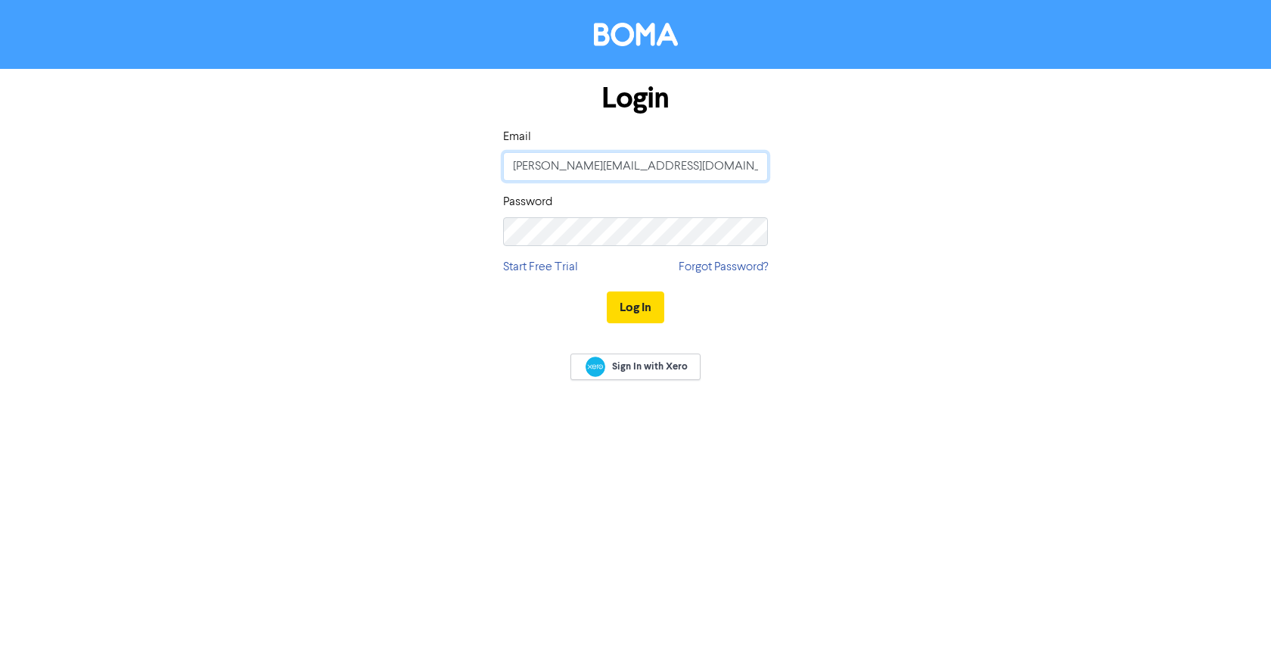
click at [599, 172] on input "[PERSON_NAME][EMAIL_ADDRESS][DOMAIN_NAME]" at bounding box center [635, 166] width 265 height 29
drag, startPoint x: 533, startPoint y: 160, endPoint x: 657, endPoint y: 166, distance: 123.5
click at [534, 160] on input "[PERSON_NAME][EMAIL_ADDRESS][DOMAIN_NAME]" at bounding box center [635, 166] width 265 height 29
drag, startPoint x: 661, startPoint y: 165, endPoint x: 367, endPoint y: 125, distance: 296.3
click at [409, 170] on div "Login Email [PERSON_NAME][EMAIL_ADDRESS][DOMAIN_NAME] Password Start Free Trial…" at bounding box center [635, 203] width 863 height 269
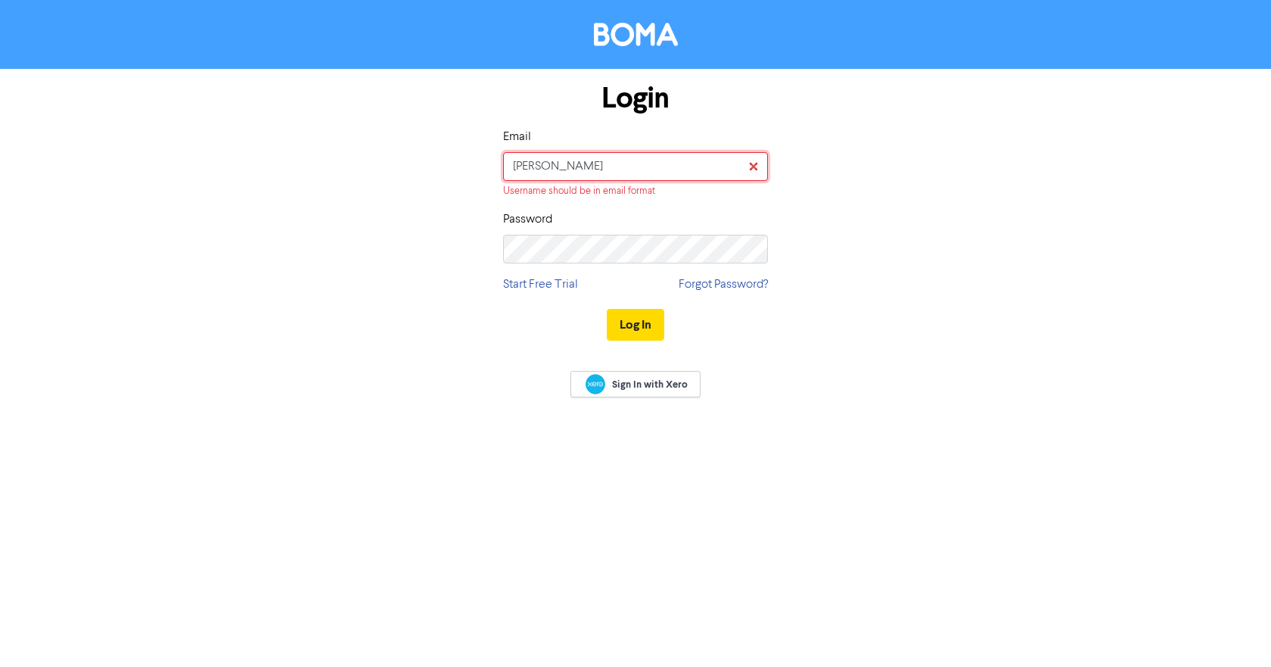
type input "caroline.birgersson@inghammora.co.nz"
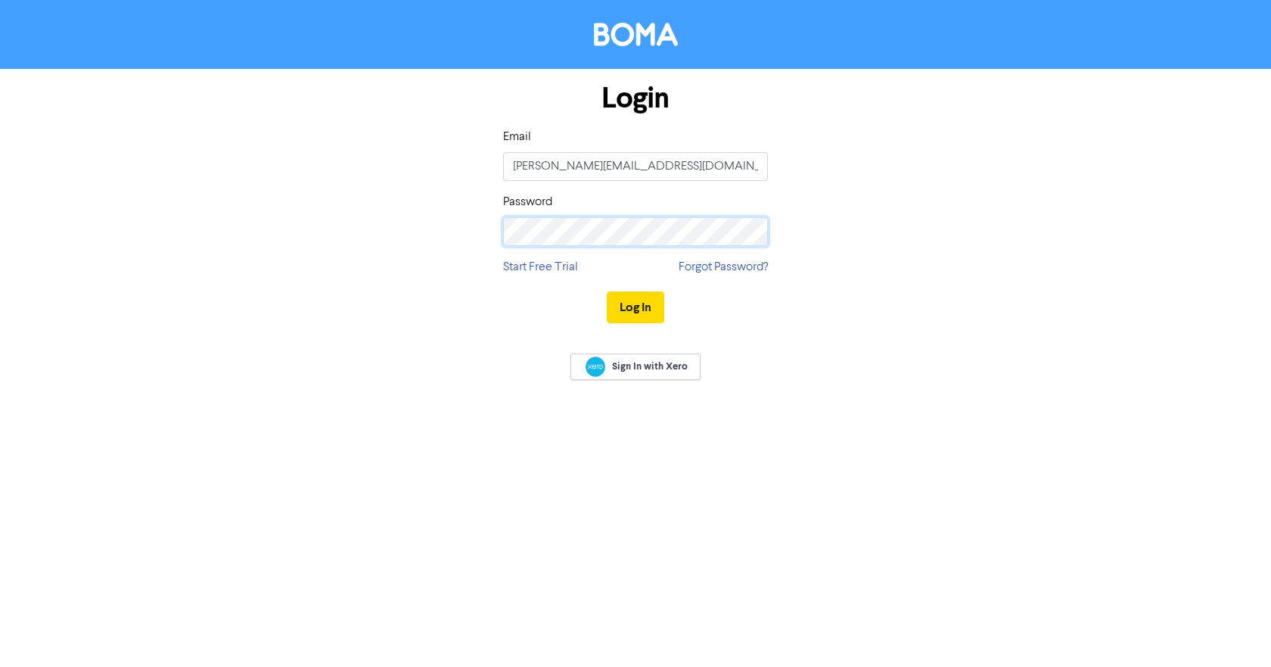
click at [427, 229] on div "Login Email caroline.birgersson@inghammora.co.nz Password Start Free Trial Forg…" at bounding box center [635, 203] width 863 height 269
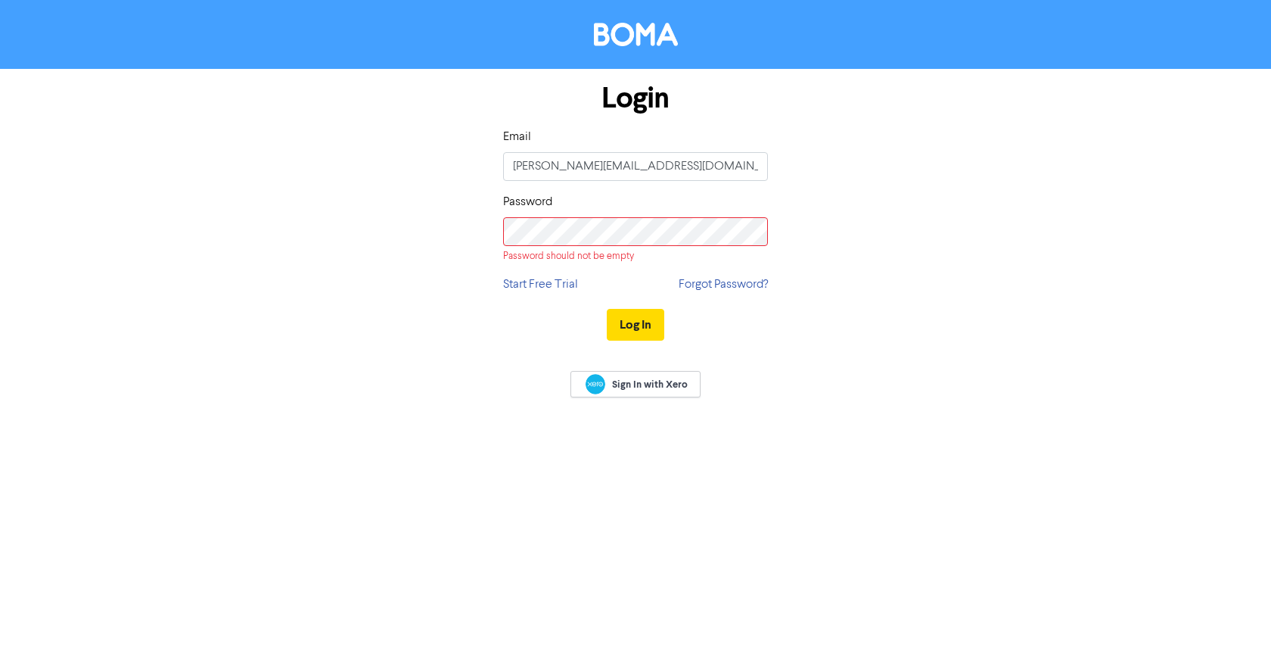
click at [1010, 246] on div "Login Email caroline.birgersson@inghammora.co.nz Password Password should not b…" at bounding box center [635, 212] width 863 height 287
click at [855, 232] on div "Login Email caroline.birgersson@inghammora.co.nz Password Password should not b…" at bounding box center [635, 212] width 863 height 287
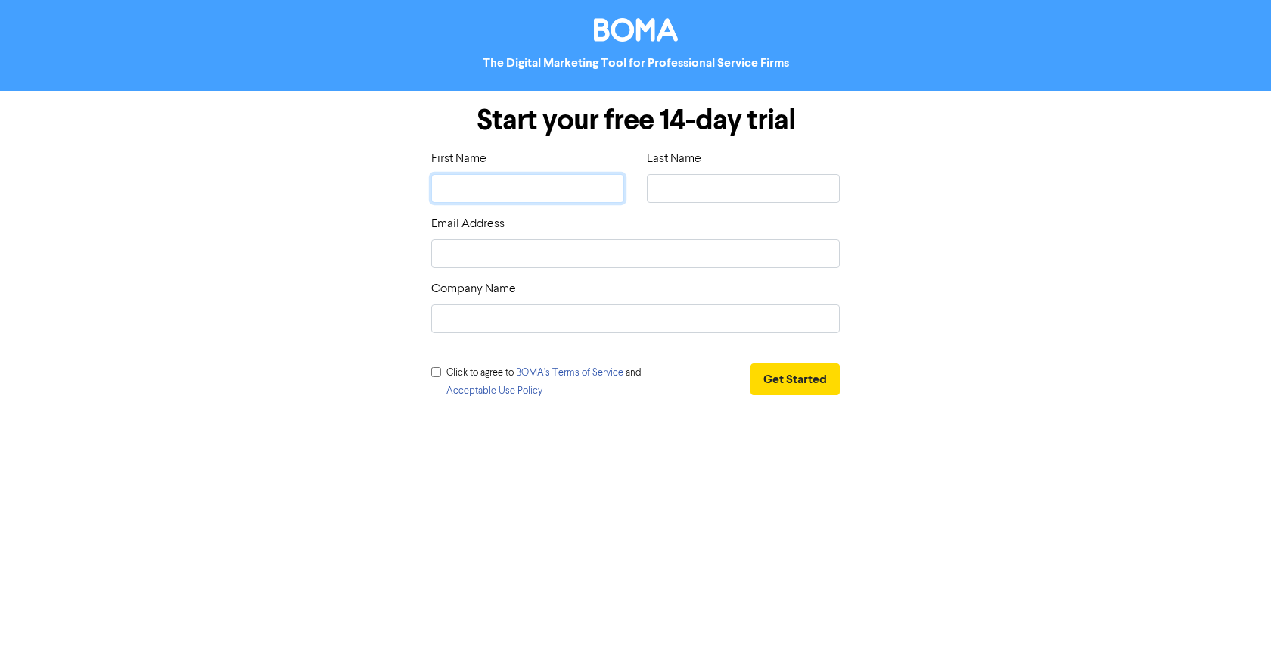
click at [514, 188] on input "text" at bounding box center [527, 188] width 193 height 29
click at [493, 187] on input "text" at bounding box center [527, 188] width 193 height 29
type input "M"
type input "Ma"
type input "Mai"
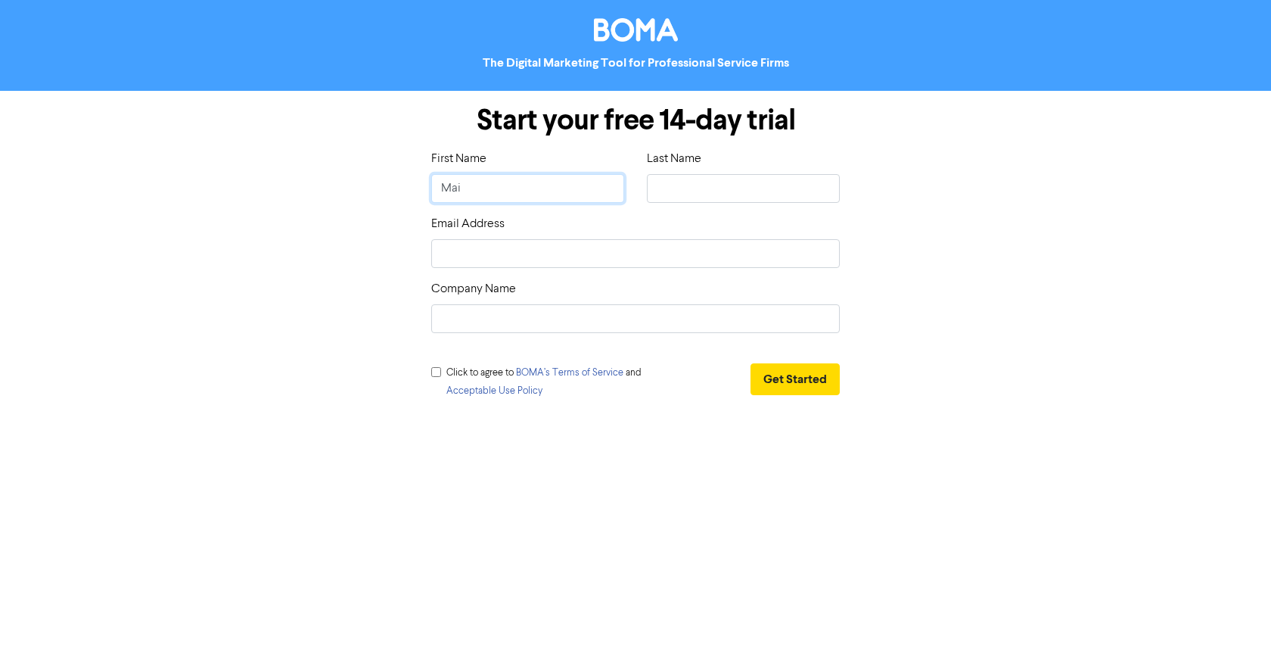
type input "[PERSON_NAME]"
drag, startPoint x: 683, startPoint y: 188, endPoint x: 670, endPoint y: 191, distance: 13.2
click at [683, 188] on input "text" at bounding box center [743, 188] width 193 height 29
type input "MacAndrew"
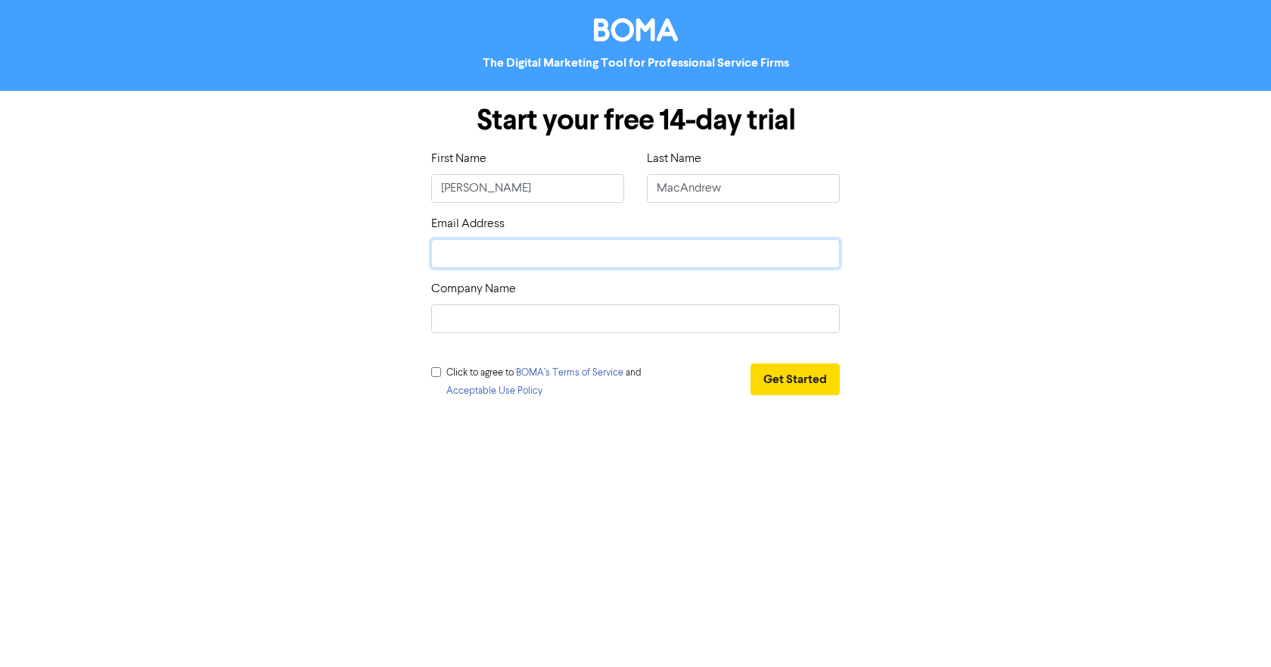
click at [505, 252] on input "email" at bounding box center [635, 253] width 409 height 29
click at [467, 249] on input "email" at bounding box center [635, 253] width 409 height 29
type input "m"
type input "ma"
type input "mar"
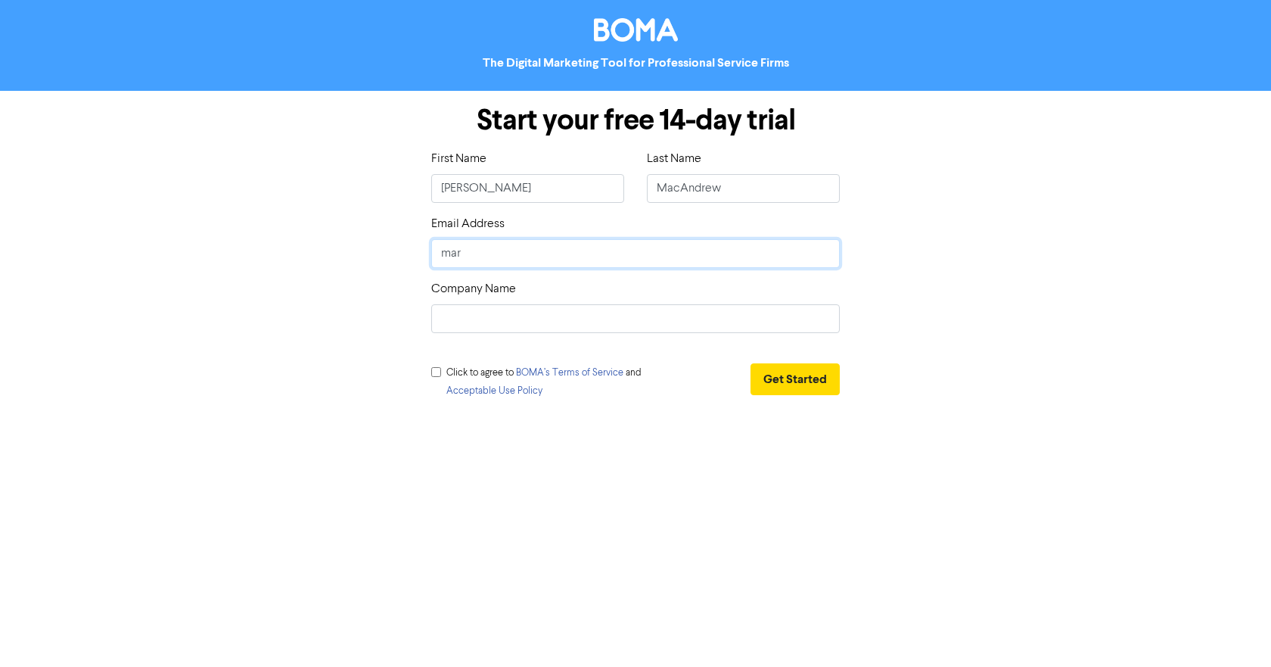
type input "mari"
type input "[PERSON_NAME]"
type input "[PERSON_NAME]@"
type input "mariah@i"
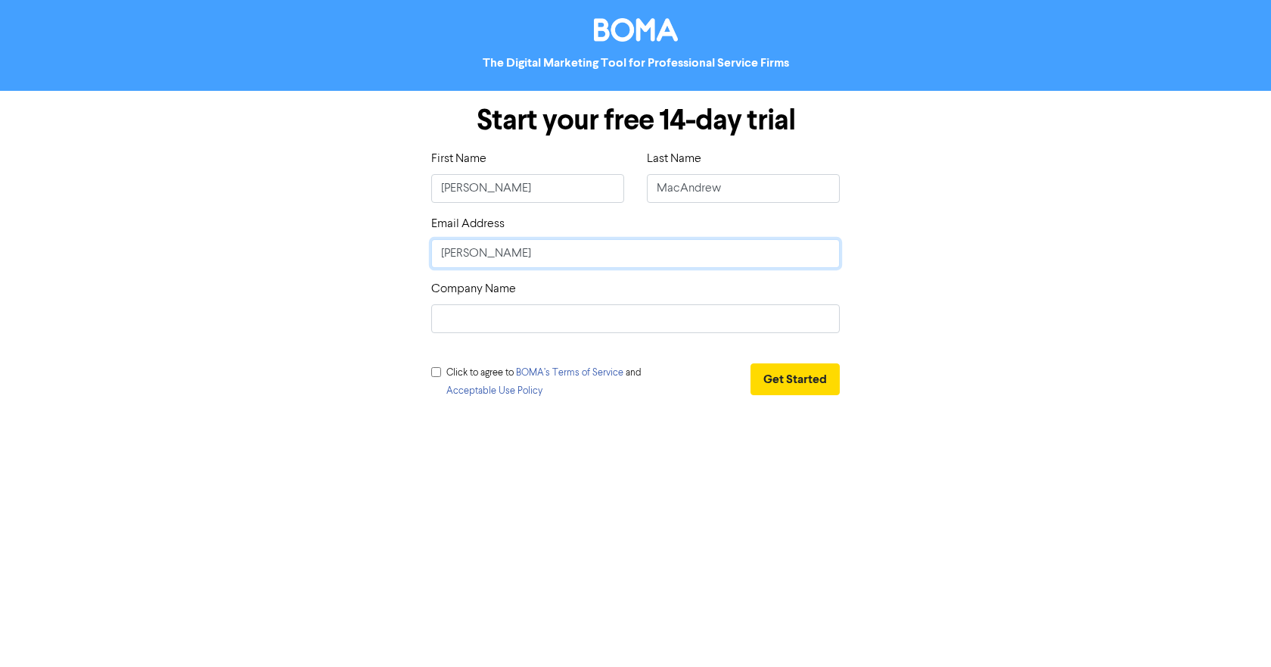
type input "mariah@in"
type input "mariah@ing"
type input "mariah@ingh"
type input "mariah@ingha"
type input "mariah@ingham"
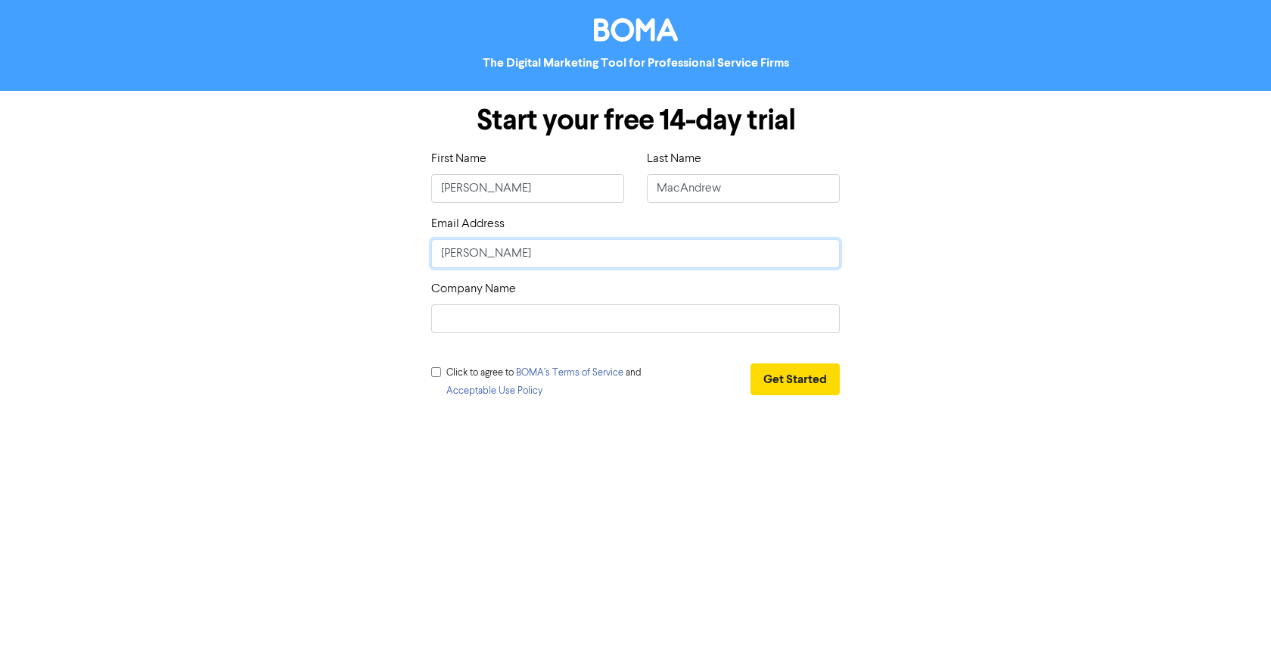
type input "mariah@inghamm"
type input "mariah@inghammo"
type input "mariah@inghammor"
type input "mariah@inghammora"
type input "mariah@inghammora."
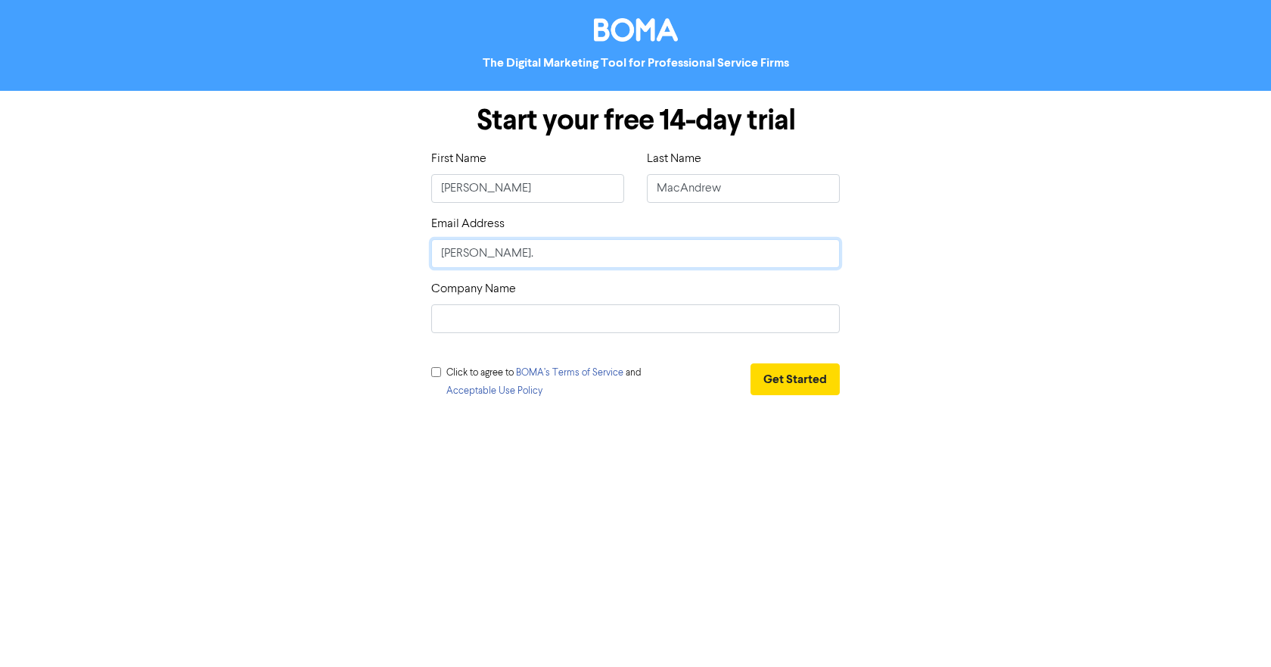
type input "mariah@inghammora.c"
type input "mariah@inghammora.co"
type input "mariah@inghammora.co."
type input "mariah@inghammora.co.n"
type input "[PERSON_NAME][EMAIL_ADDRESS][DOMAIN_NAME]"
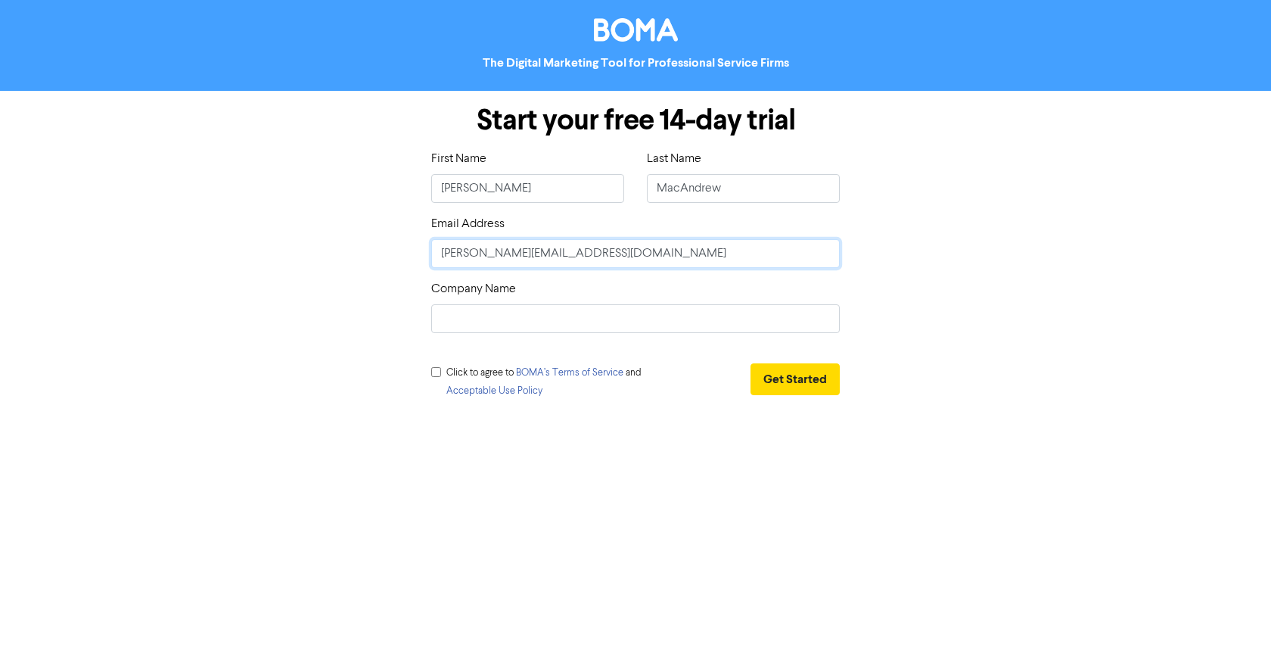
type input "[PERSON_NAME][EMAIL_ADDRESS][DOMAIN_NAME]"
drag, startPoint x: 435, startPoint y: 372, endPoint x: 460, endPoint y: 372, distance: 25.0
click at [435, 372] on input "checkbox" at bounding box center [436, 372] width 10 height 10
checkbox input "true"
click at [780, 375] on button "Get Started" at bounding box center [795, 379] width 89 height 32
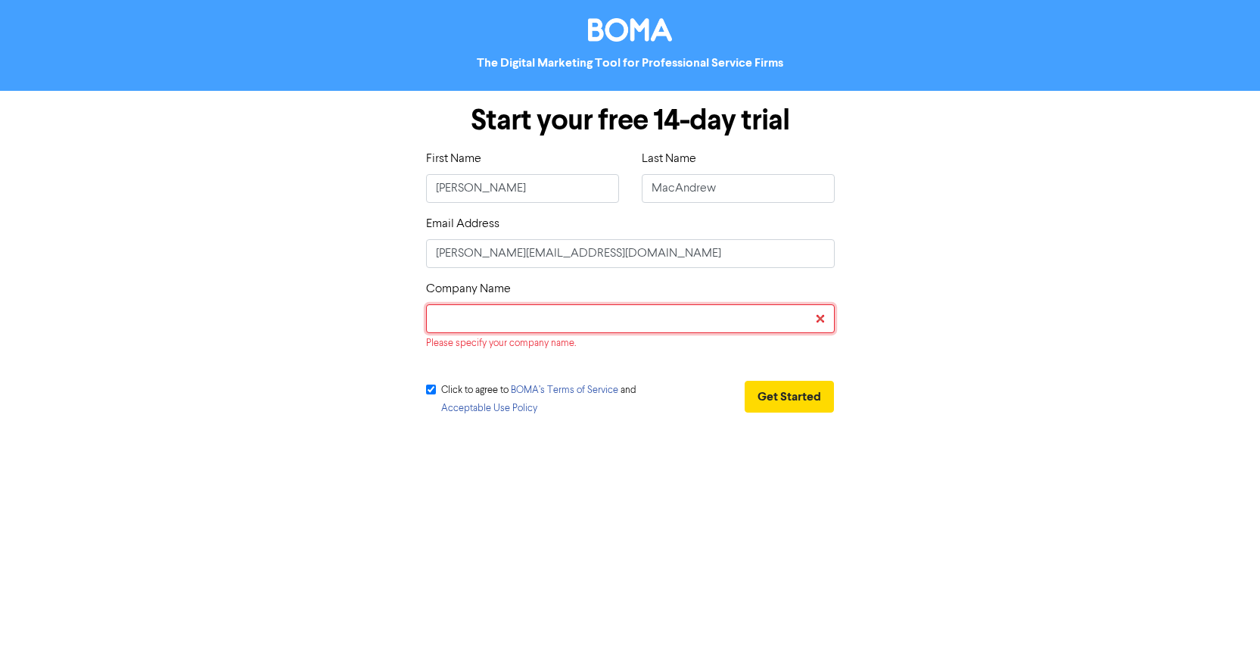
click at [490, 323] on input "text" at bounding box center [630, 318] width 409 height 29
type input "[PERSON_NAME]"
click at [785, 399] on button "Get Started" at bounding box center [789, 397] width 89 height 32
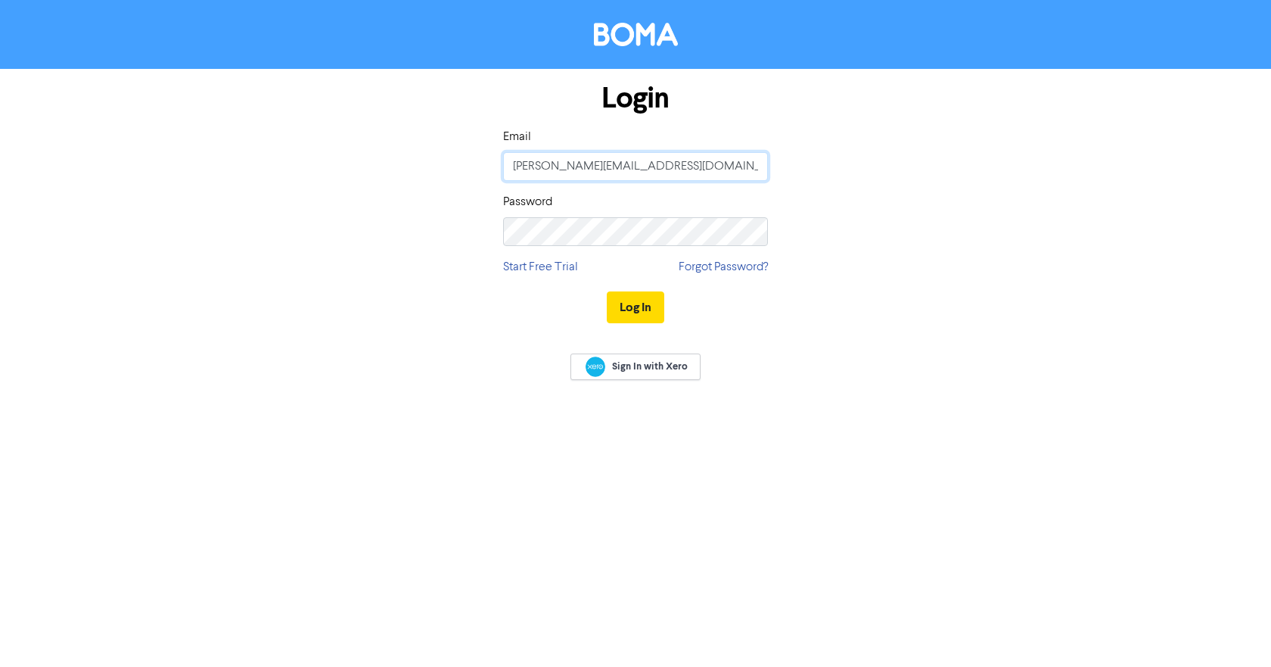
click at [636, 165] on input "[PERSON_NAME][EMAIL_ADDRESS][DOMAIN_NAME]" at bounding box center [635, 166] width 265 height 29
drag, startPoint x: 580, startPoint y: 171, endPoint x: 435, endPoint y: 166, distance: 145.4
click at [435, 166] on div "Login Email [PERSON_NAME][EMAIL_ADDRESS][DOMAIN_NAME] Password Start Free Trial…" at bounding box center [635, 203] width 863 height 269
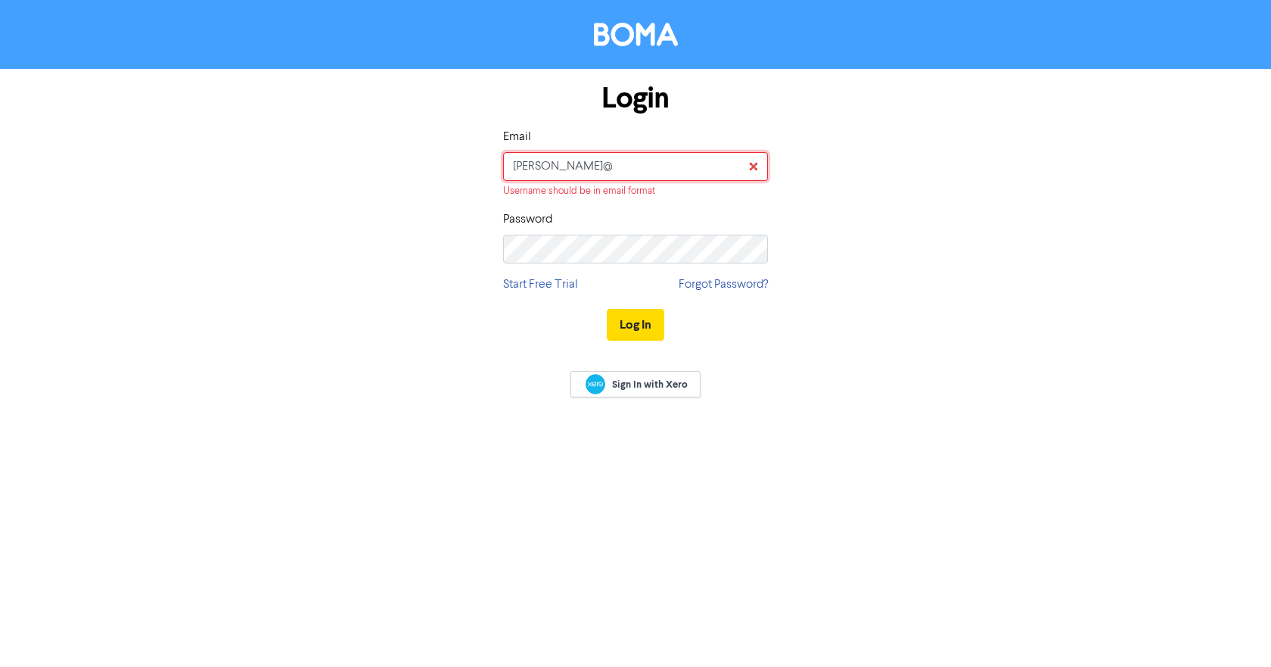
type input "[PERSON_NAME][EMAIL_ADDRESS][DOMAIN_NAME]"
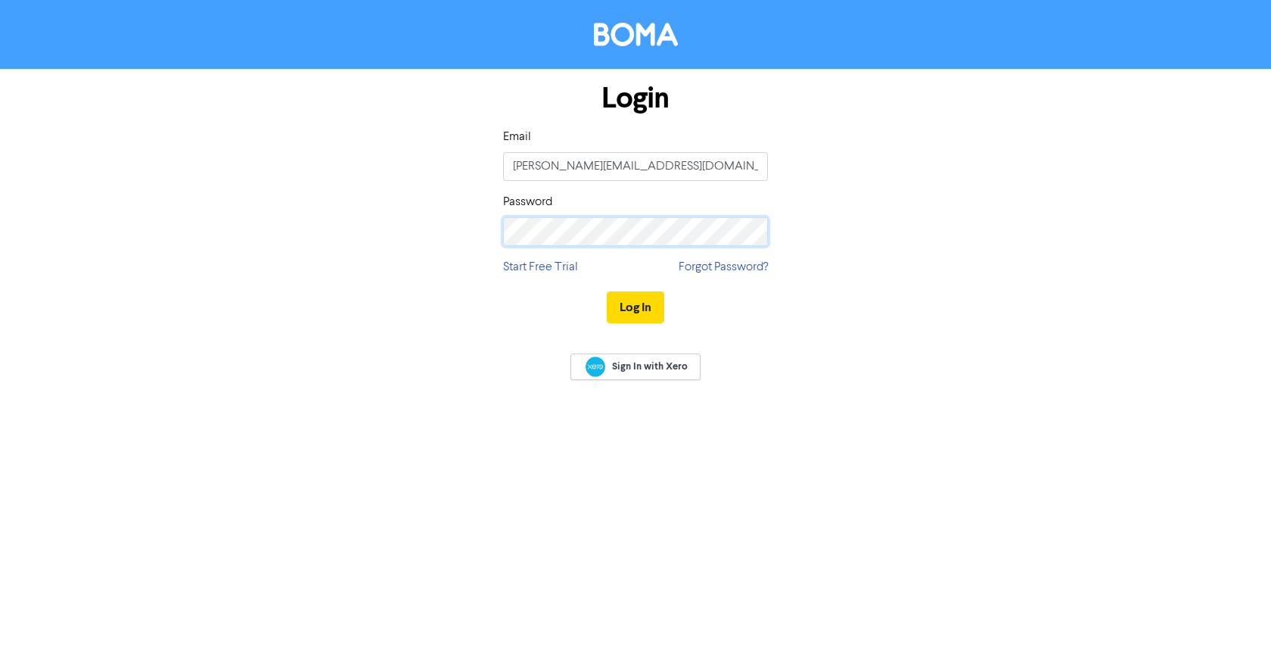
click at [457, 245] on div "Login Email [PERSON_NAME][EMAIL_ADDRESS][DOMAIN_NAME] Password Start Free Trial…" at bounding box center [635, 203] width 863 height 269
click at [477, 226] on div "Login Email [PERSON_NAME][EMAIL_ADDRESS][DOMAIN_NAME] Password Start Free Trial…" at bounding box center [635, 203] width 863 height 269
click at [446, 238] on div "Login Email [PERSON_NAME][EMAIL_ADDRESS][DOMAIN_NAME] Password Start Free Trial…" at bounding box center [635, 203] width 863 height 269
click at [695, 469] on div "Login Email [PERSON_NAME][EMAIL_ADDRESS][DOMAIN_NAME] Password Start Free Trial…" at bounding box center [635, 333] width 1271 height 667
click at [640, 306] on button "Log In" at bounding box center [636, 307] width 58 height 32
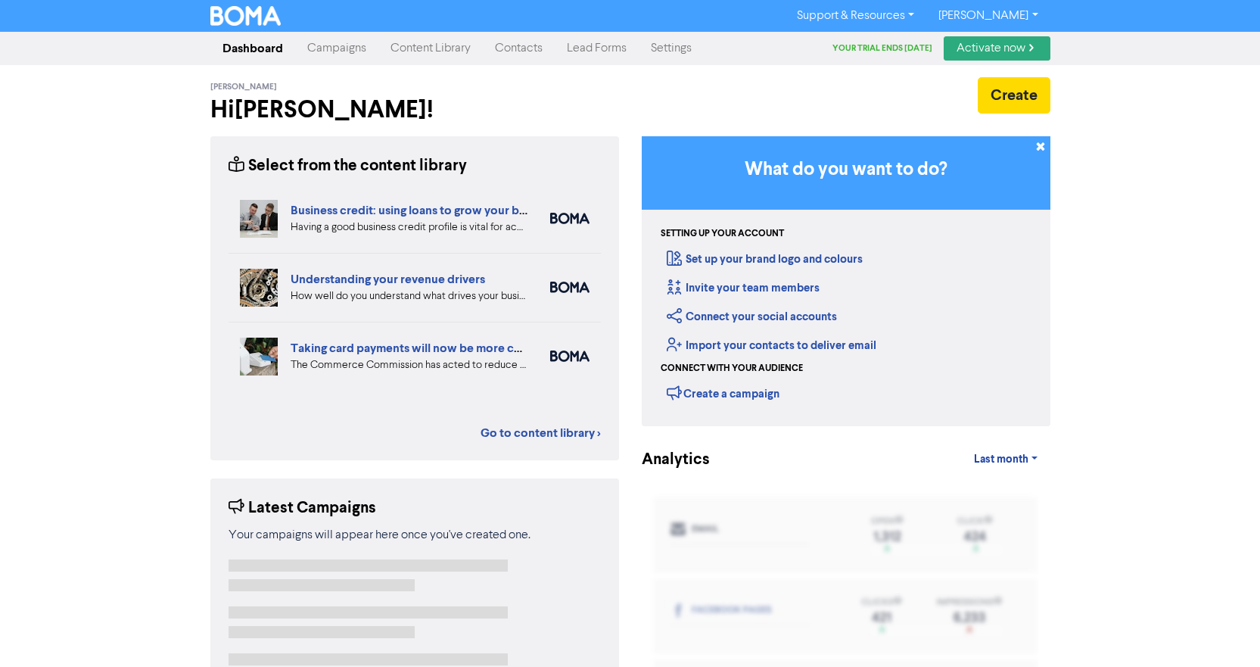
click at [1162, 132] on div "Support & Resources Video Tutorials FAQ & Guides Marketing Education [PERSON_NA…" at bounding box center [630, 333] width 1260 height 667
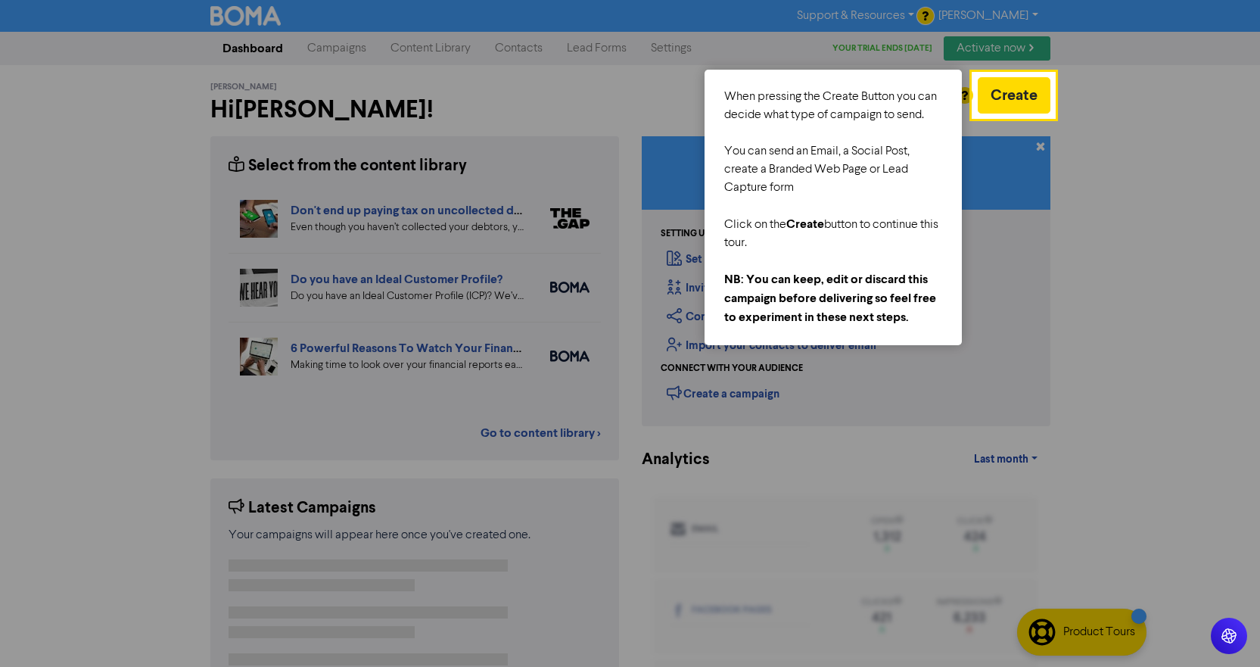
drag, startPoint x: 1090, startPoint y: 251, endPoint x: 1093, endPoint y: 222, distance: 28.8
click at [1090, 251] on div at bounding box center [1157, 386] width 207 height 772
click at [1112, 259] on div at bounding box center [1157, 386] width 207 height 772
click at [1111, 258] on div at bounding box center [1157, 386] width 207 height 772
click at [990, 302] on div at bounding box center [1013, 444] width 80 height 655
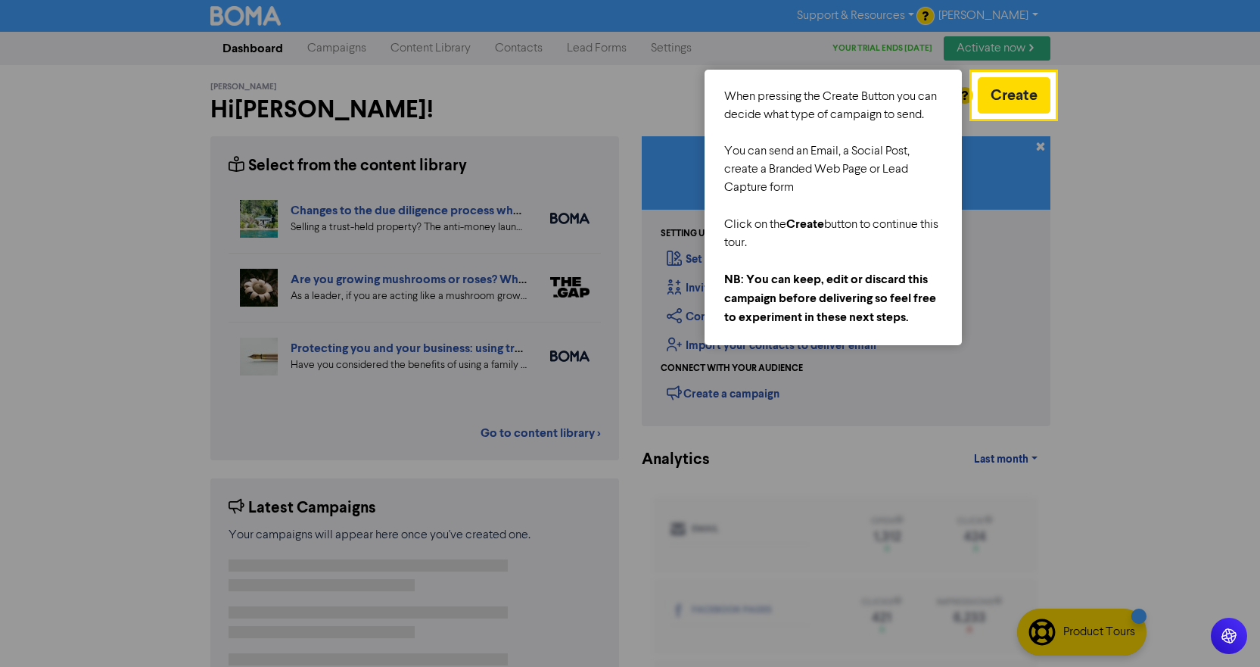
click at [1102, 284] on div at bounding box center [1157, 386] width 207 height 772
click at [1096, 282] on div at bounding box center [1157, 386] width 207 height 772
click at [455, 110] on div at bounding box center [486, 386] width 973 height 772
drag, startPoint x: 461, startPoint y: 108, endPoint x: 496, endPoint y: 101, distance: 36.2
click at [476, 105] on div at bounding box center [486, 386] width 973 height 772
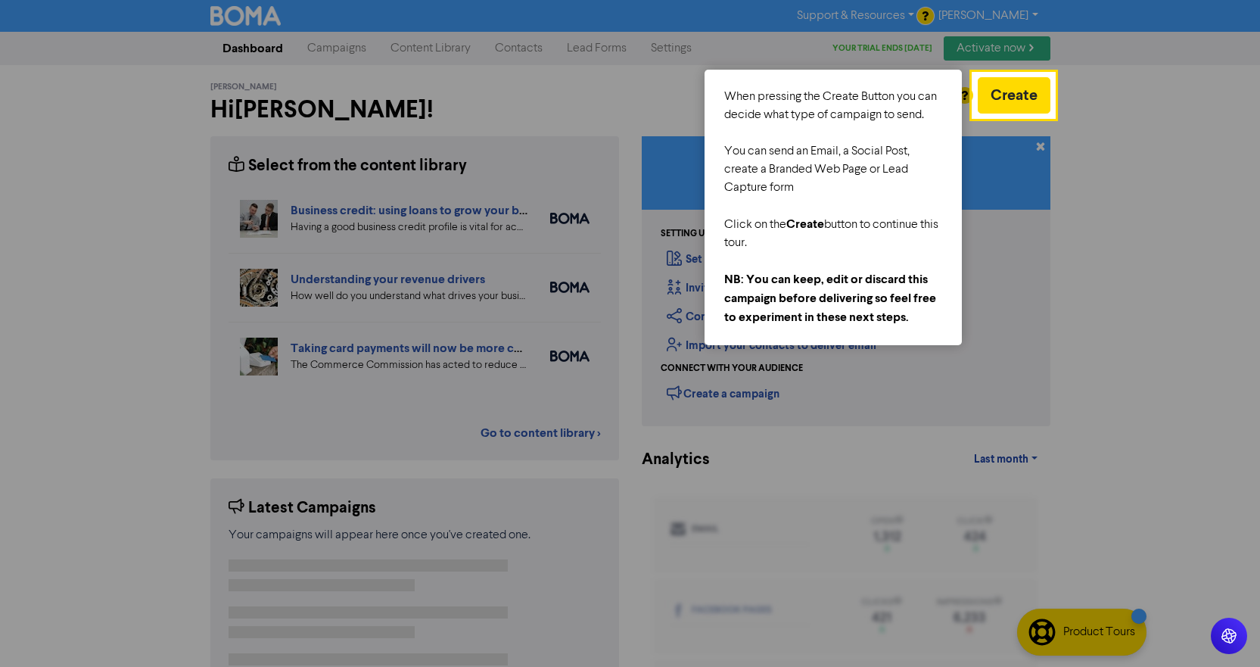
drag, startPoint x: 1092, startPoint y: 72, endPoint x: 1084, endPoint y: 64, distance: 11.2
click at [1093, 72] on div at bounding box center [1157, 386] width 207 height 772
click at [1053, 666] on div at bounding box center [630, 667] width 1260 height 0
click at [950, 85] on div "When pressing the Create Button you can decide what type of campaign to send. Y…" at bounding box center [832, 207] width 257 height 275
click at [1107, 427] on div at bounding box center [1157, 386] width 207 height 772
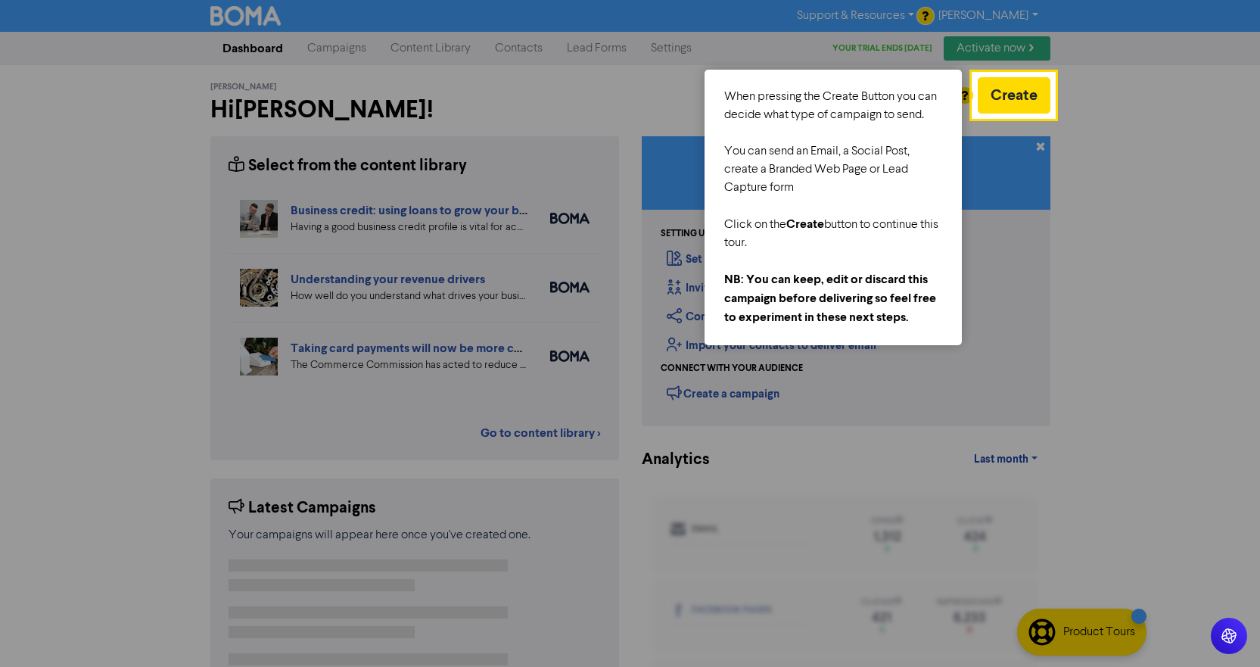
click at [1068, 310] on div at bounding box center [1157, 386] width 207 height 772
click at [1008, 93] on button "Create" at bounding box center [1014, 95] width 73 height 36
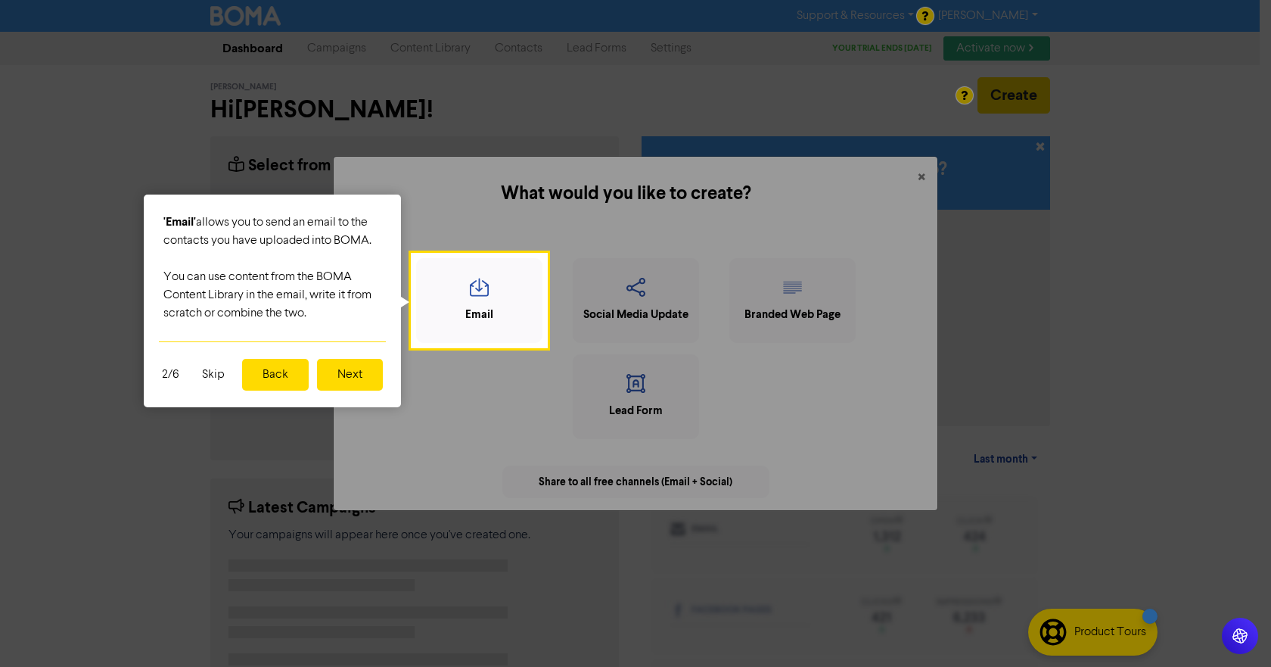
click at [219, 378] on button "Skip" at bounding box center [213, 375] width 41 height 32
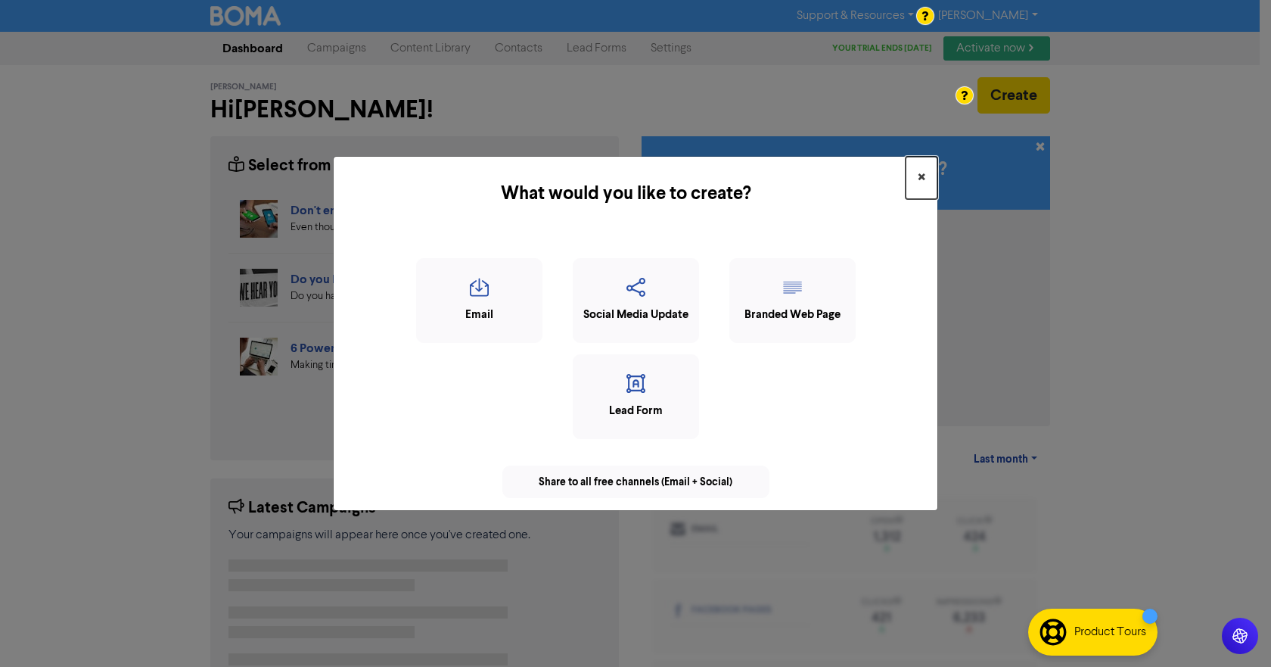
click at [919, 177] on span "×" at bounding box center [922, 177] width 8 height 23
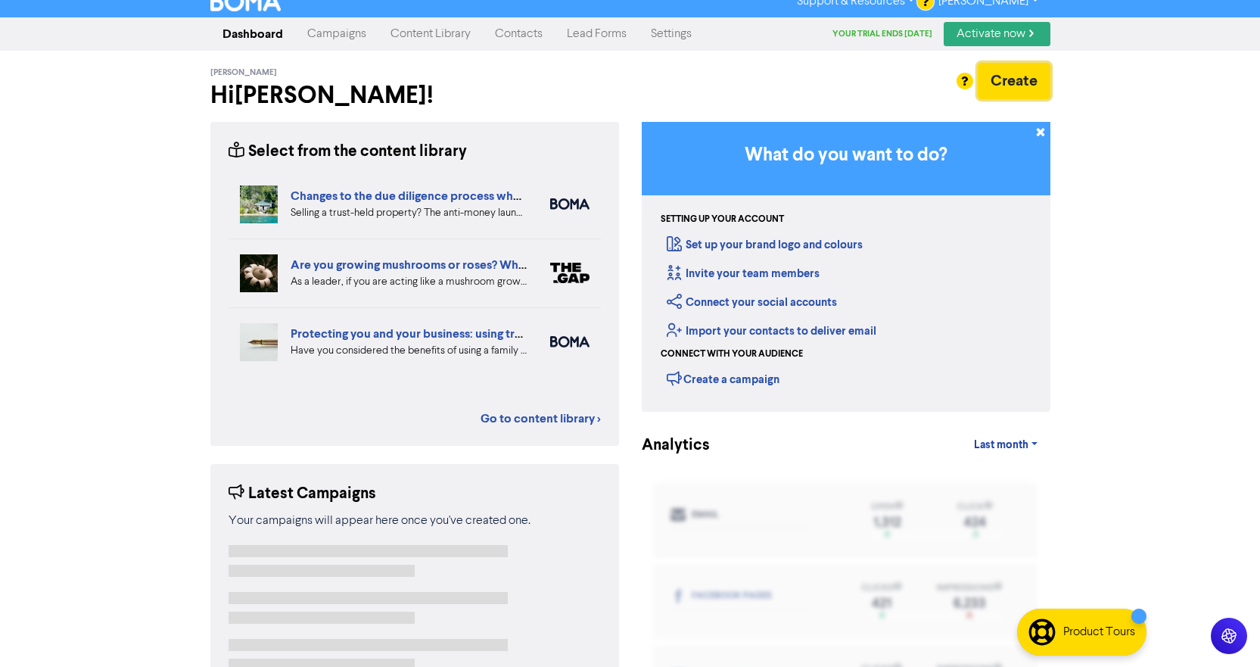
scroll to position [19, 0]
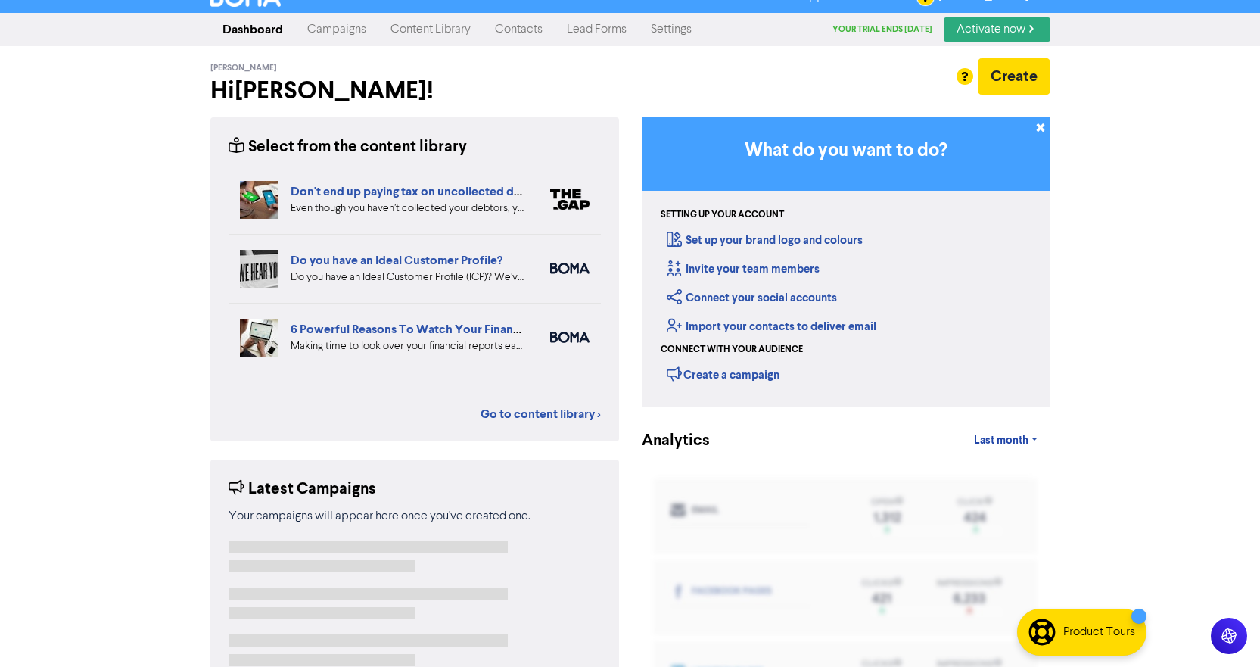
click at [446, 32] on link "Content Library" at bounding box center [430, 29] width 104 height 30
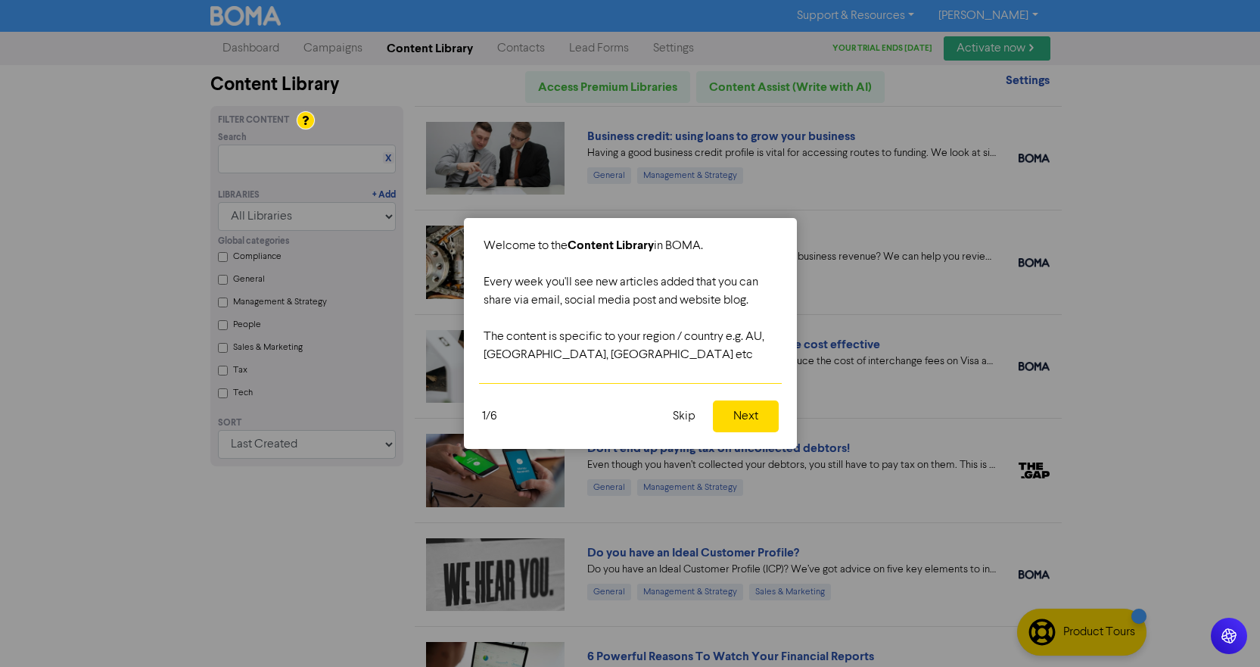
click at [680, 418] on button "Skip" at bounding box center [684, 416] width 41 height 32
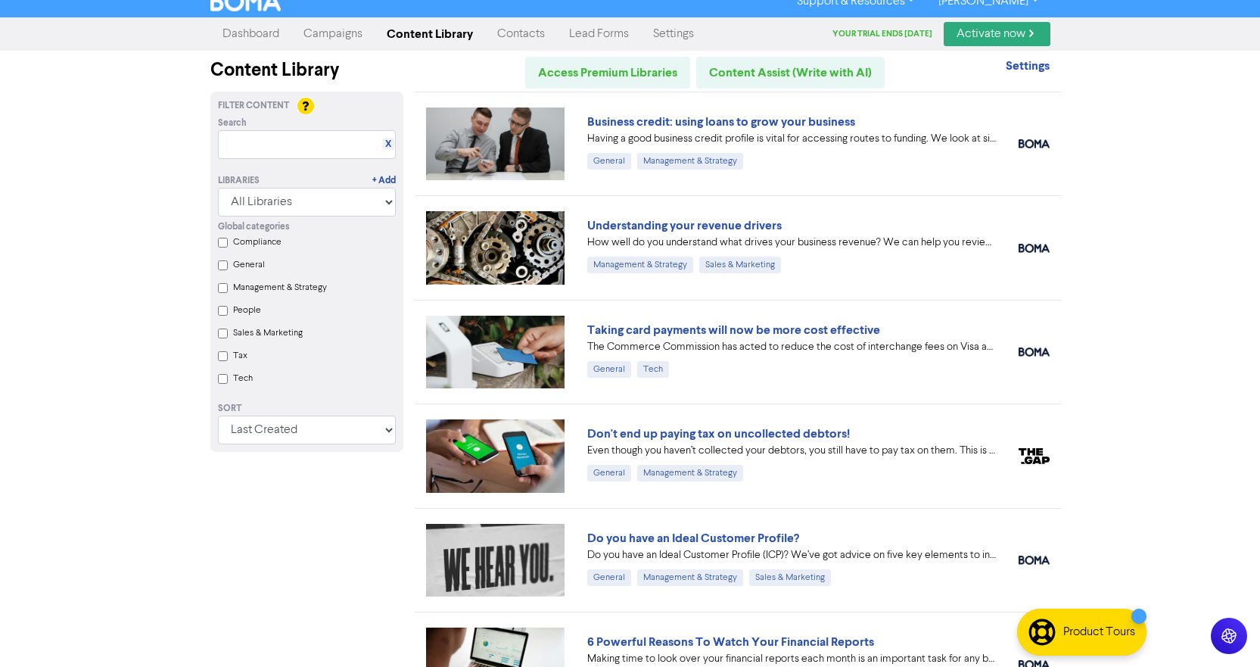
scroll to position [19, 0]
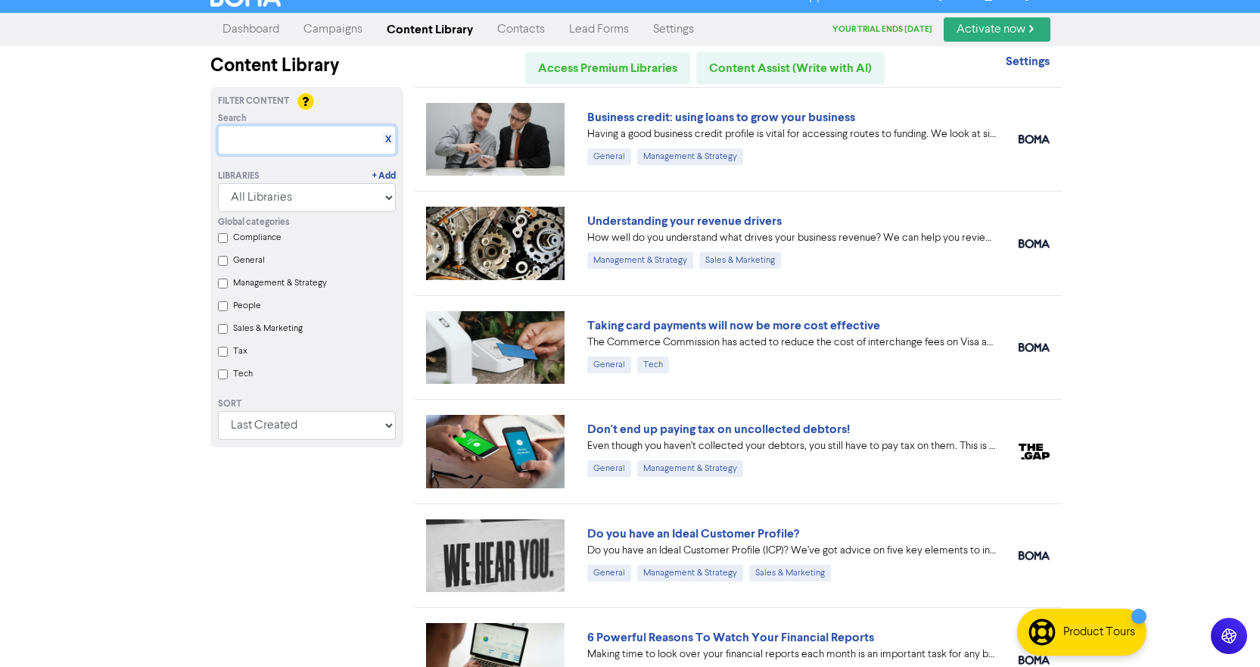
click at [250, 141] on input "text" at bounding box center [307, 140] width 178 height 29
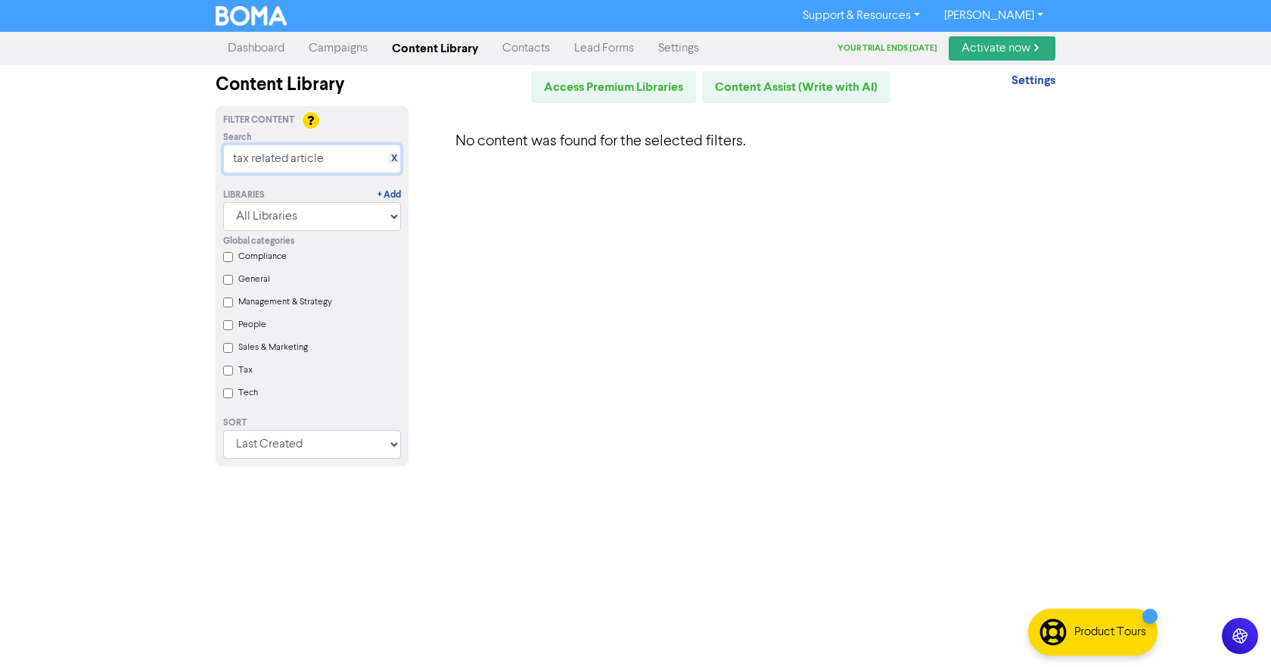
type input "tax related article"
click at [226, 375] on input "Tax" at bounding box center [228, 370] width 10 height 10
checkbox input "true"
click at [390, 156] on div "X" at bounding box center [393, 157] width 11 height 11
click at [392, 157] on link "X" at bounding box center [394, 158] width 6 height 11
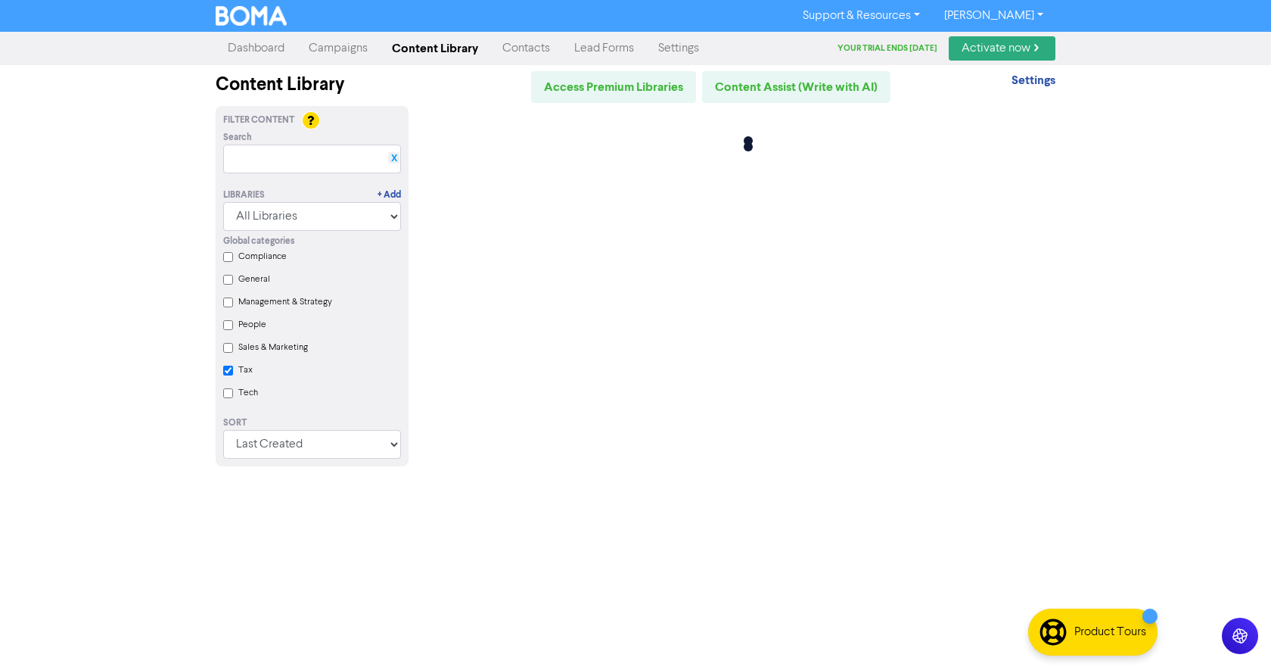
checkbox input "true"
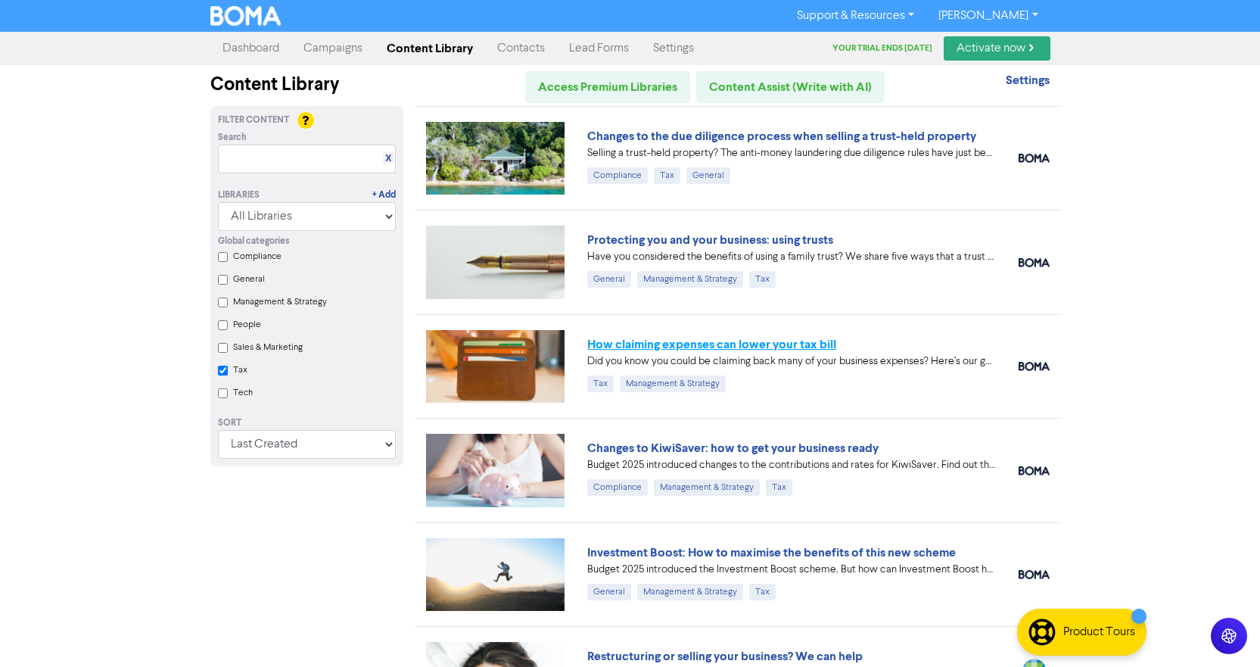
click at [688, 350] on link "How claiming expenses can lower your tax bill" at bounding box center [711, 344] width 249 height 15
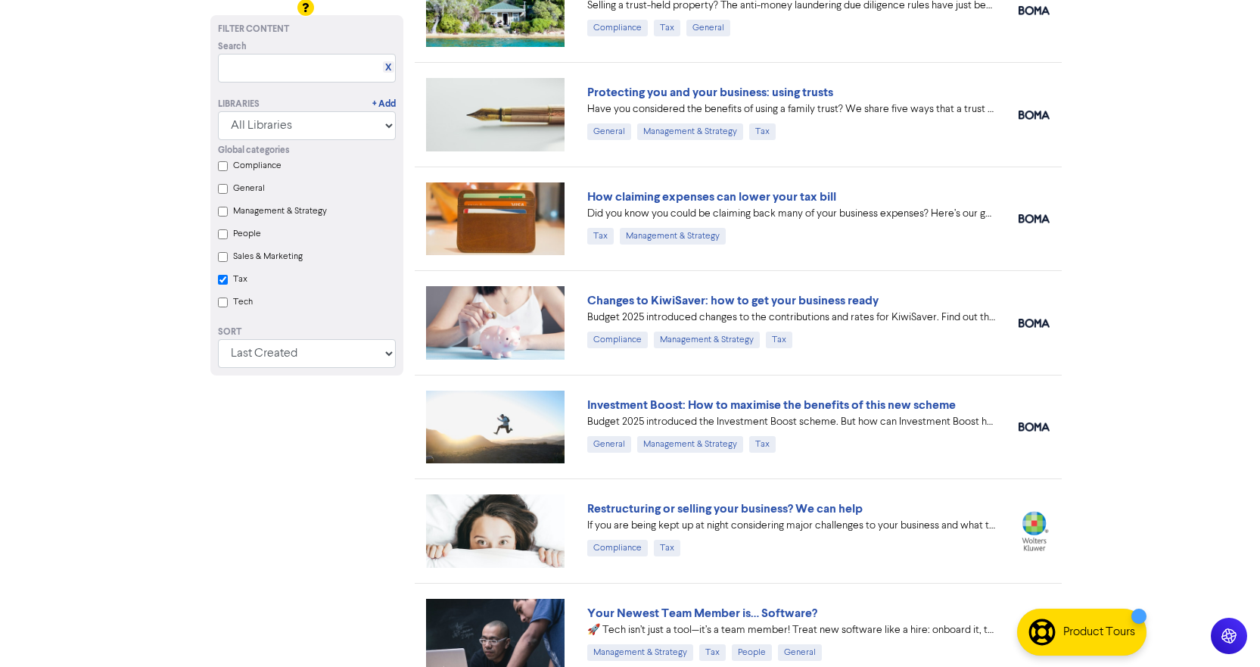
scroll to position [189, 0]
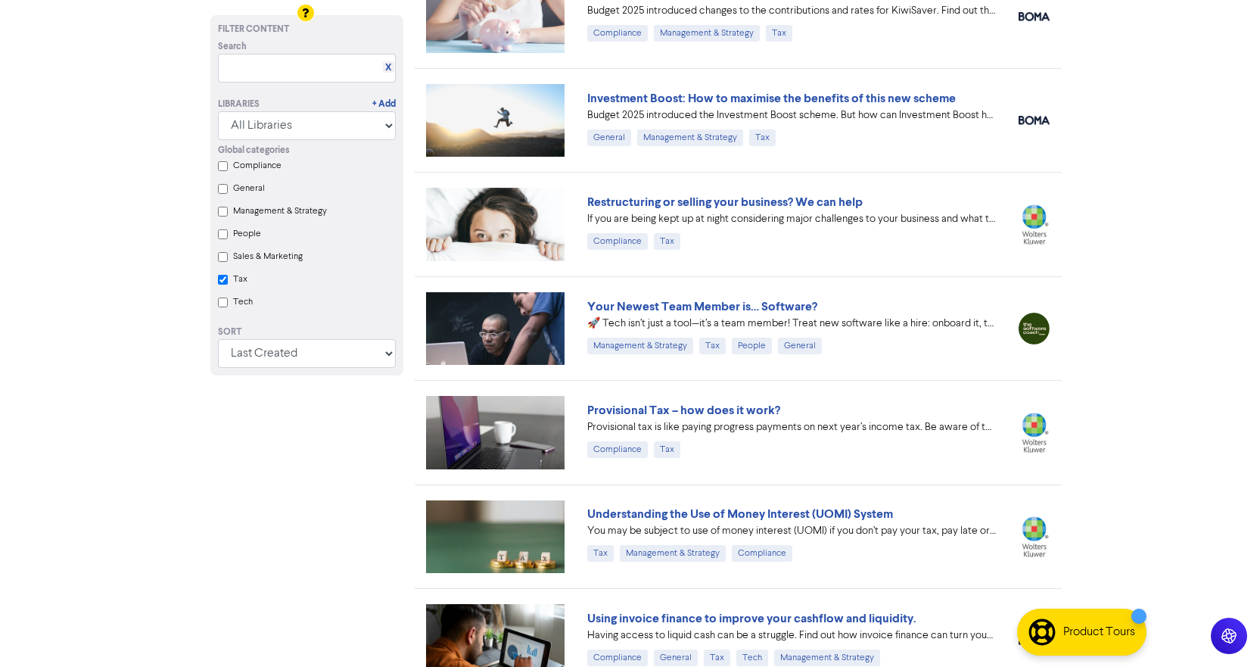
checkbox input "true"
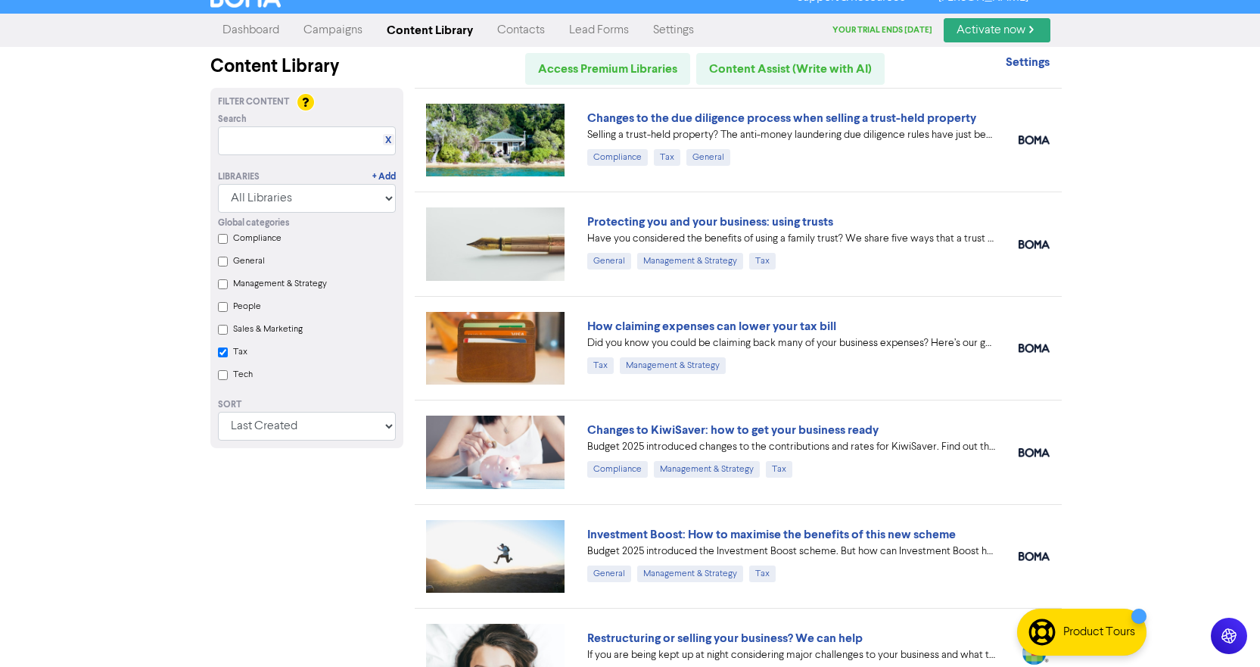
scroll to position [11, 0]
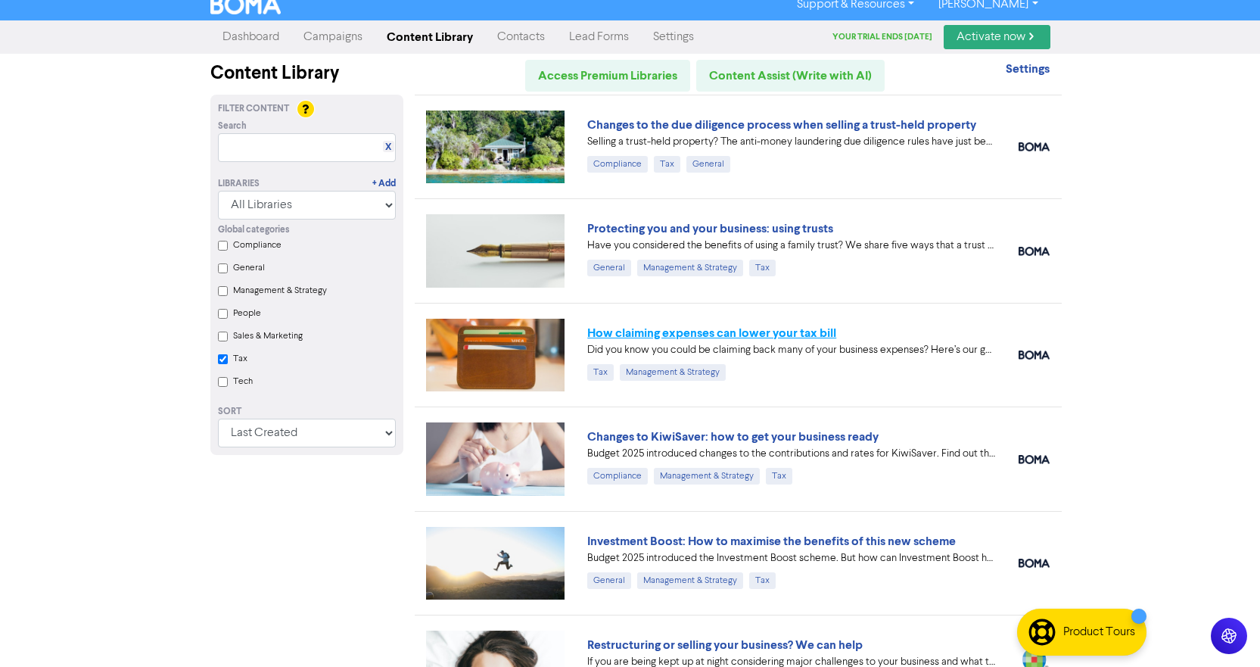
click at [748, 332] on link "How claiming expenses can lower your tax bill" at bounding box center [711, 332] width 249 height 15
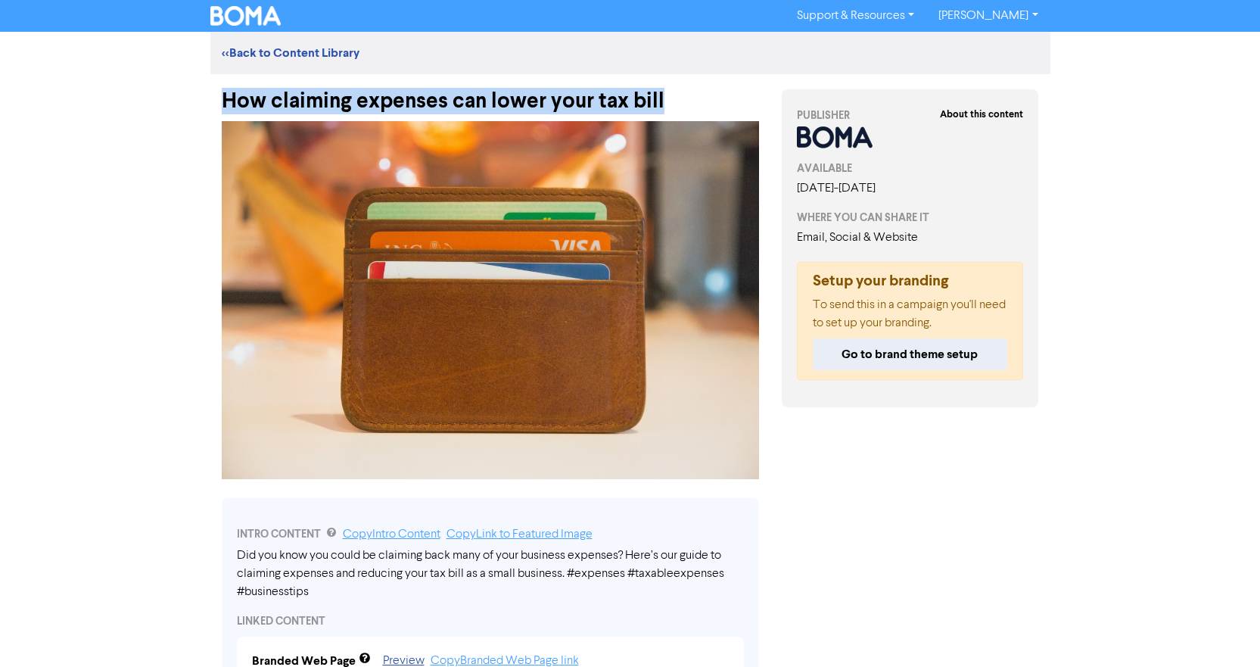
drag, startPoint x: 218, startPoint y: 95, endPoint x: 664, endPoint y: 84, distance: 445.8
click at [664, 84] on div "How claiming expenses can lower your tax bill" at bounding box center [490, 93] width 560 height 39
copy div "How claiming expenses can lower your tax bill"
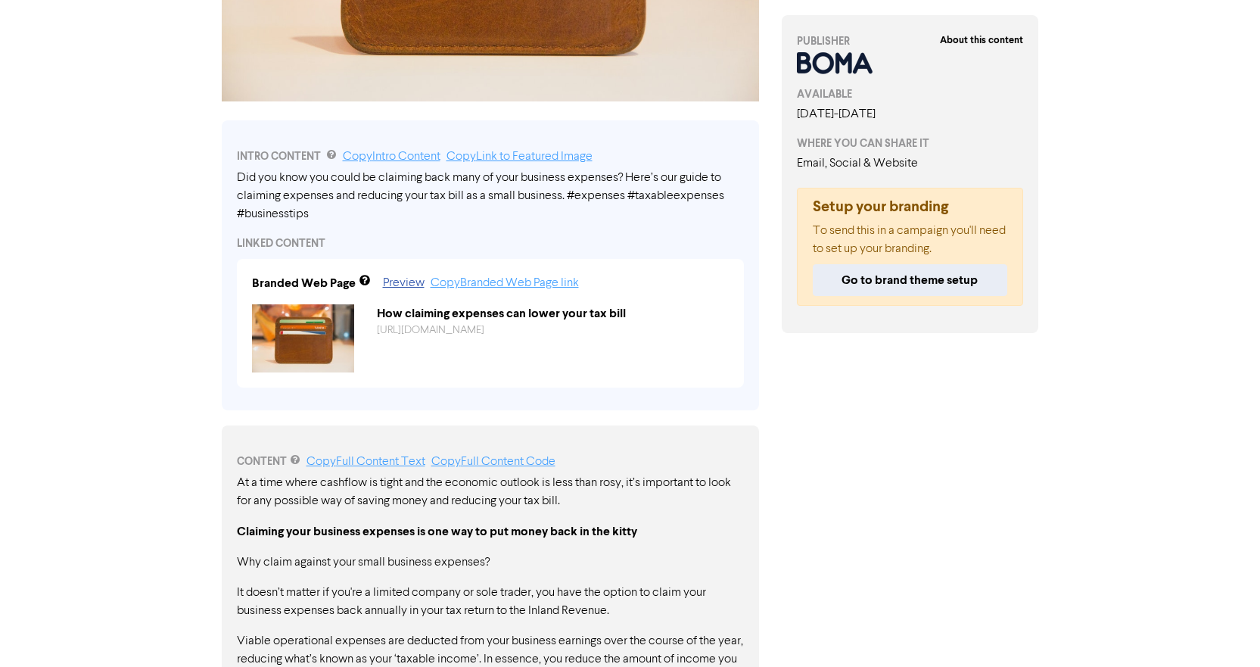
scroll to position [435, 0]
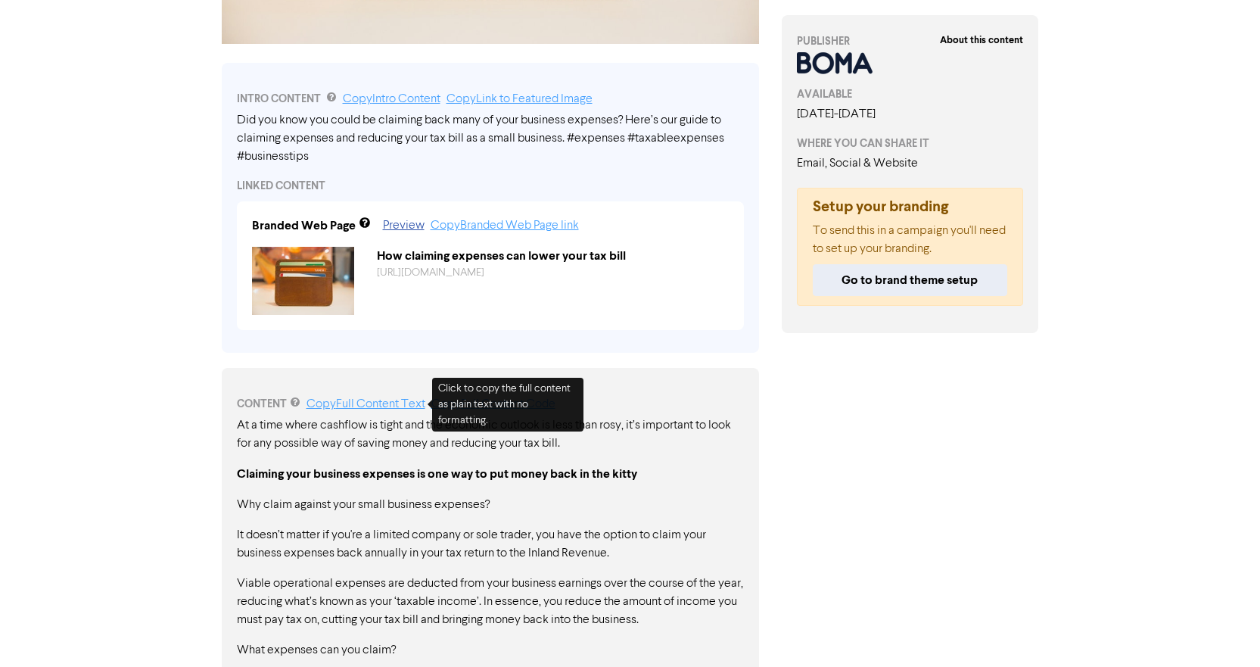
click at [356, 403] on link "Copy Full Content Text" at bounding box center [365, 404] width 119 height 12
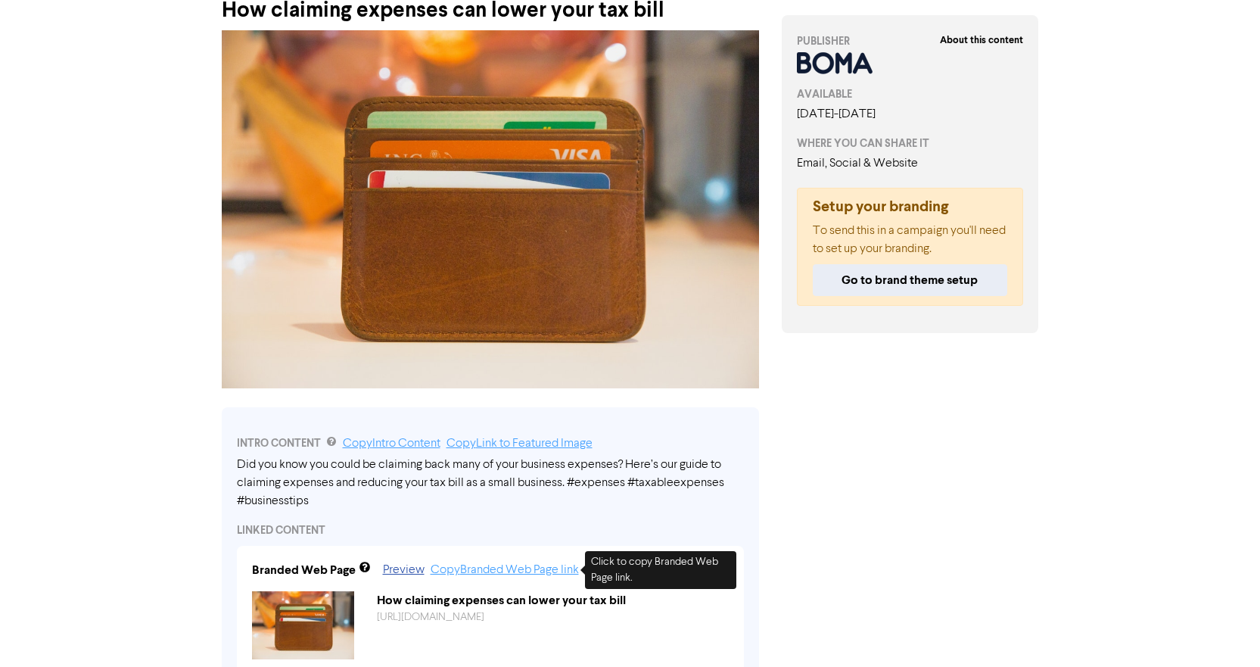
scroll to position [0, 0]
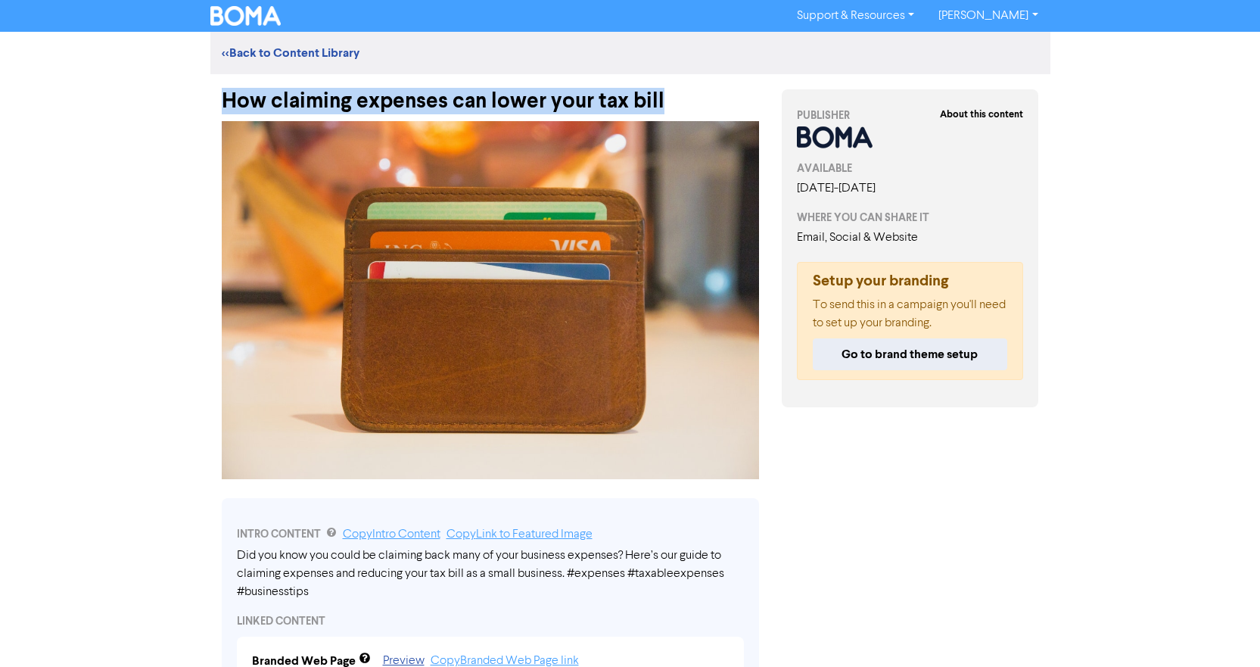
drag, startPoint x: 678, startPoint y: 101, endPoint x: 226, endPoint y: 89, distance: 451.9
click at [222, 89] on div "How claiming expenses can lower your tax bill" at bounding box center [490, 93] width 537 height 39
copy div "How claiming expenses can lower your tax bill"
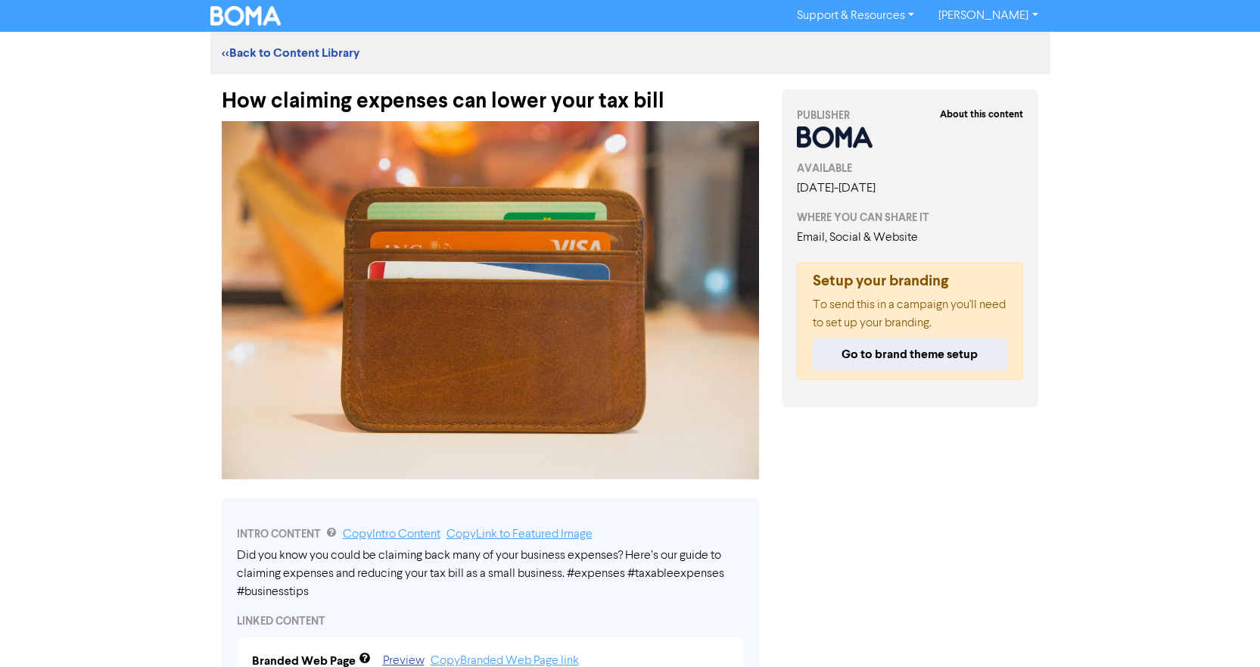
click at [151, 183] on div "Support & Resources Video Tutorials FAQ & Guides Marketing Education [PERSON_NA…" at bounding box center [630, 333] width 1260 height 667
click at [1177, 12] on div "Support & Resources Video Tutorials FAQ & Guides Marketing Education [PERSON_NA…" at bounding box center [630, 16] width 1260 height 32
click at [266, 46] on div "<< Back to Content Library" at bounding box center [630, 53] width 840 height 42
click at [266, 51] on link "<< Back to Content Library" at bounding box center [291, 52] width 138 height 15
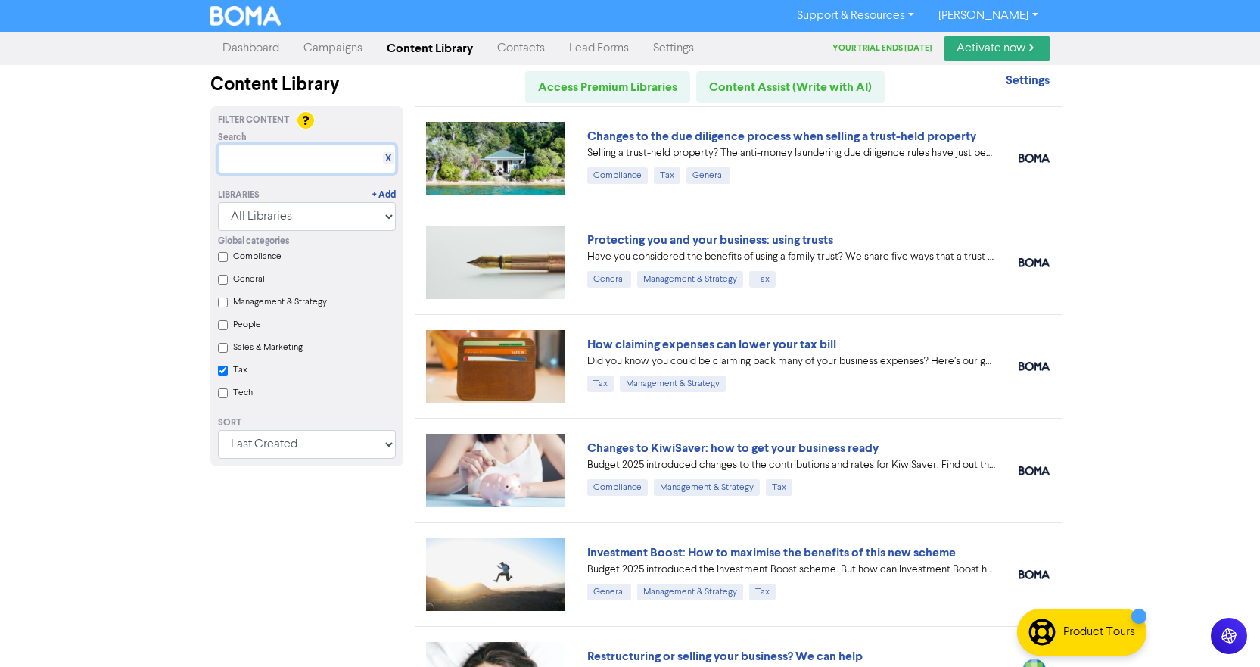
click at [253, 159] on input "text" at bounding box center [307, 159] width 178 height 29
type input "tax-pooling"
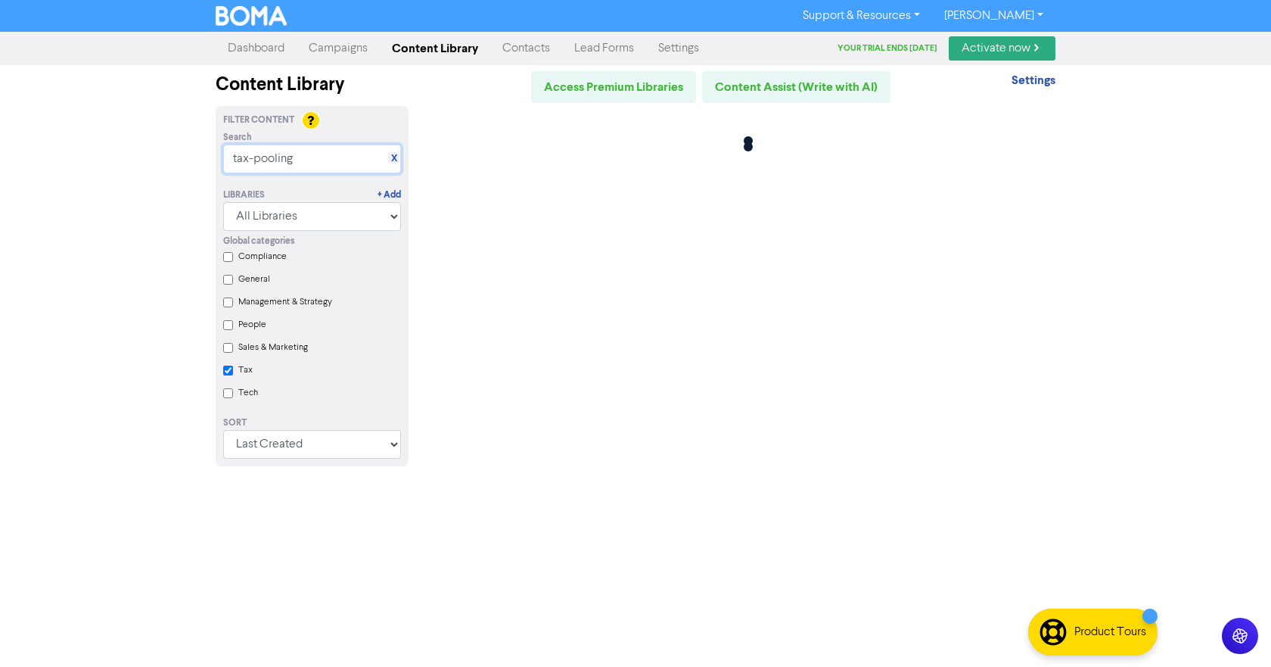
checkbox input "true"
type input "tax-pooling"
click at [392, 214] on select "All Libraries BOMA Other Partners" at bounding box center [312, 216] width 178 height 29
click at [593, 241] on div "No content was found for the selected filters." at bounding box center [743, 295] width 647 height 378
drag, startPoint x: 262, startPoint y: 163, endPoint x: 128, endPoint y: 149, distance: 134.7
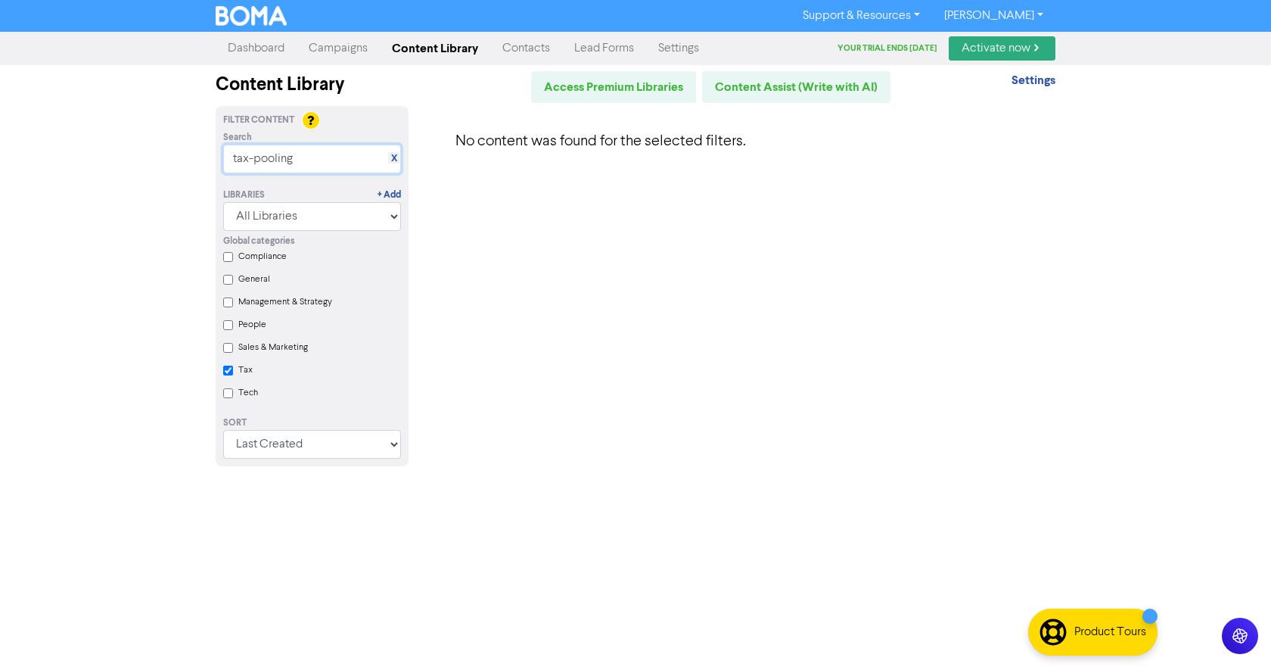
click at [128, 149] on div "Support & Resources Video Tutorials FAQ & Guides Marketing Education [PERSON_NA…" at bounding box center [635, 333] width 1271 height 667
click at [322, 40] on link "Campaigns" at bounding box center [338, 48] width 83 height 30
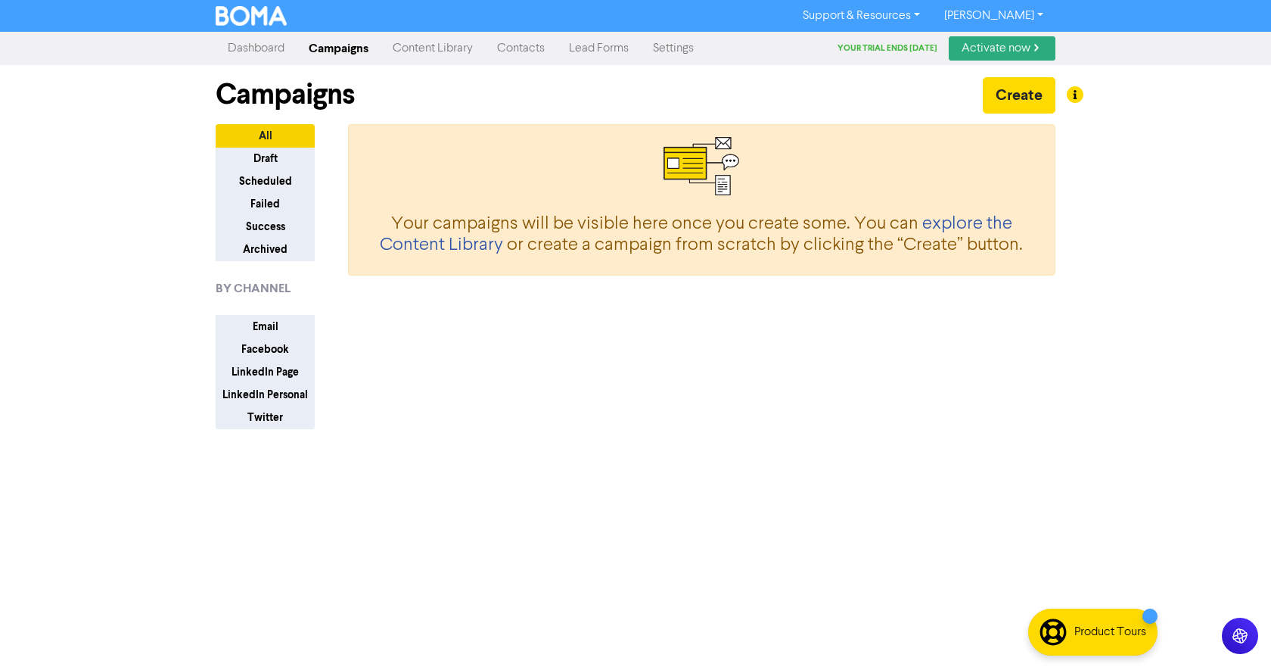
click at [524, 48] on link "Contacts" at bounding box center [521, 48] width 72 height 30
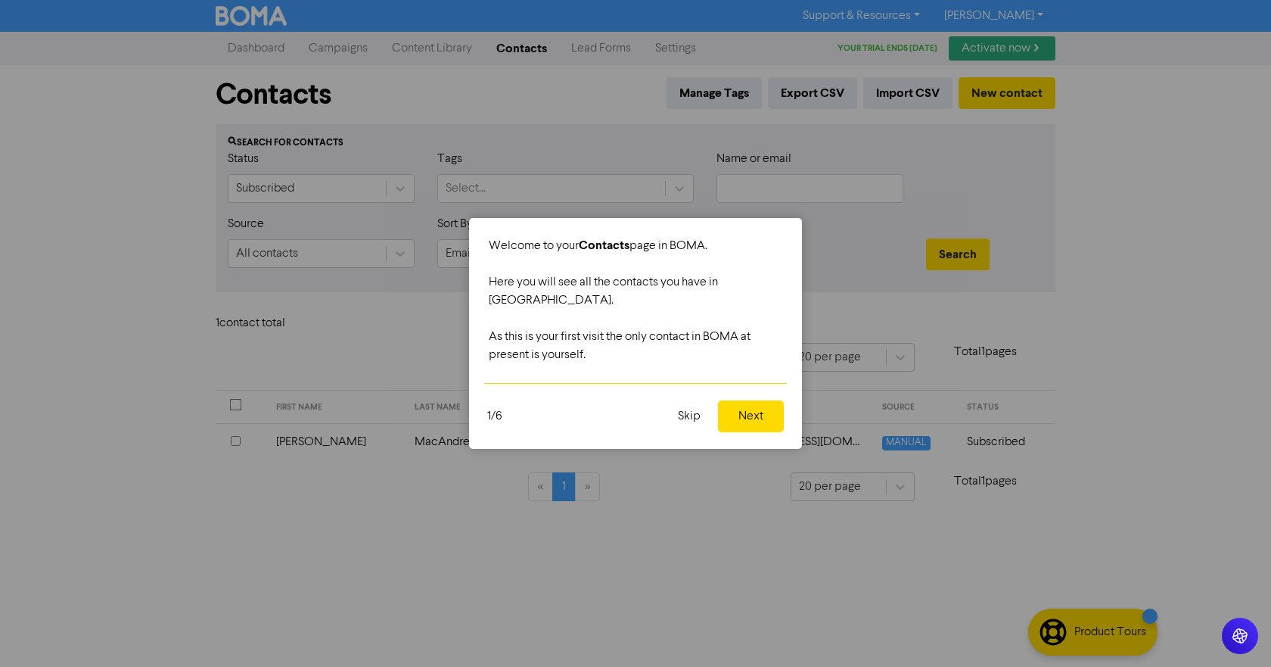
click at [690, 408] on button "Skip" at bounding box center [689, 416] width 41 height 32
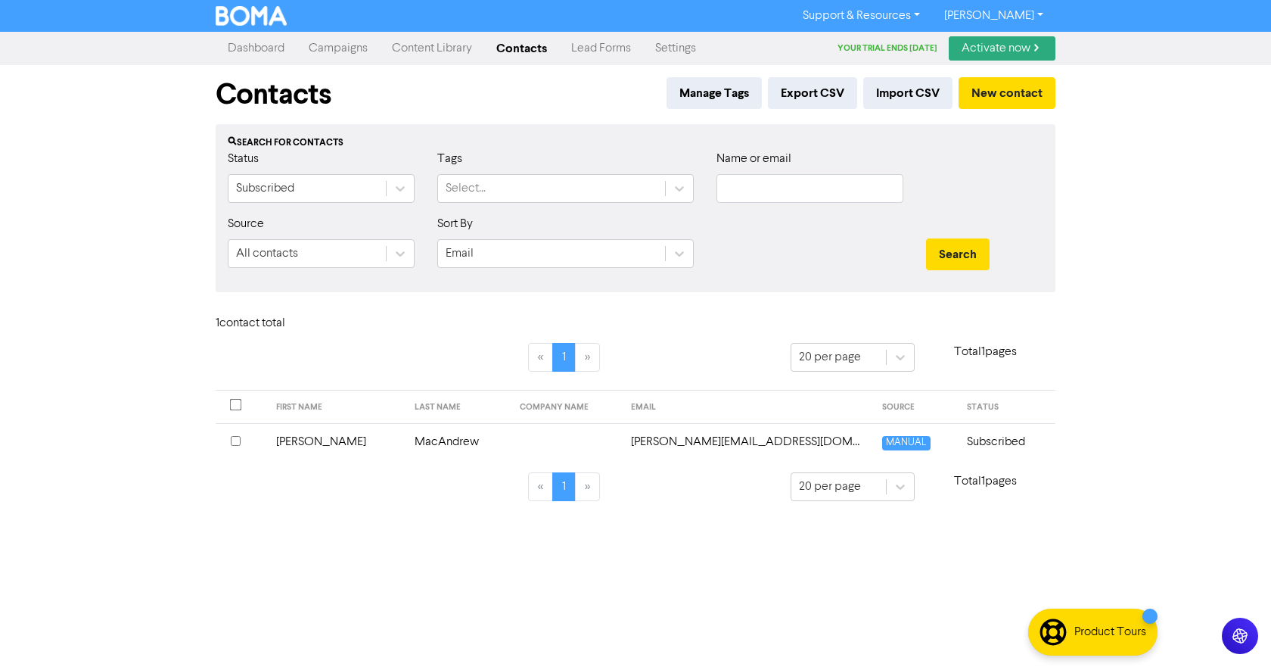
click at [663, 48] on link "Settings" at bounding box center [675, 48] width 65 height 30
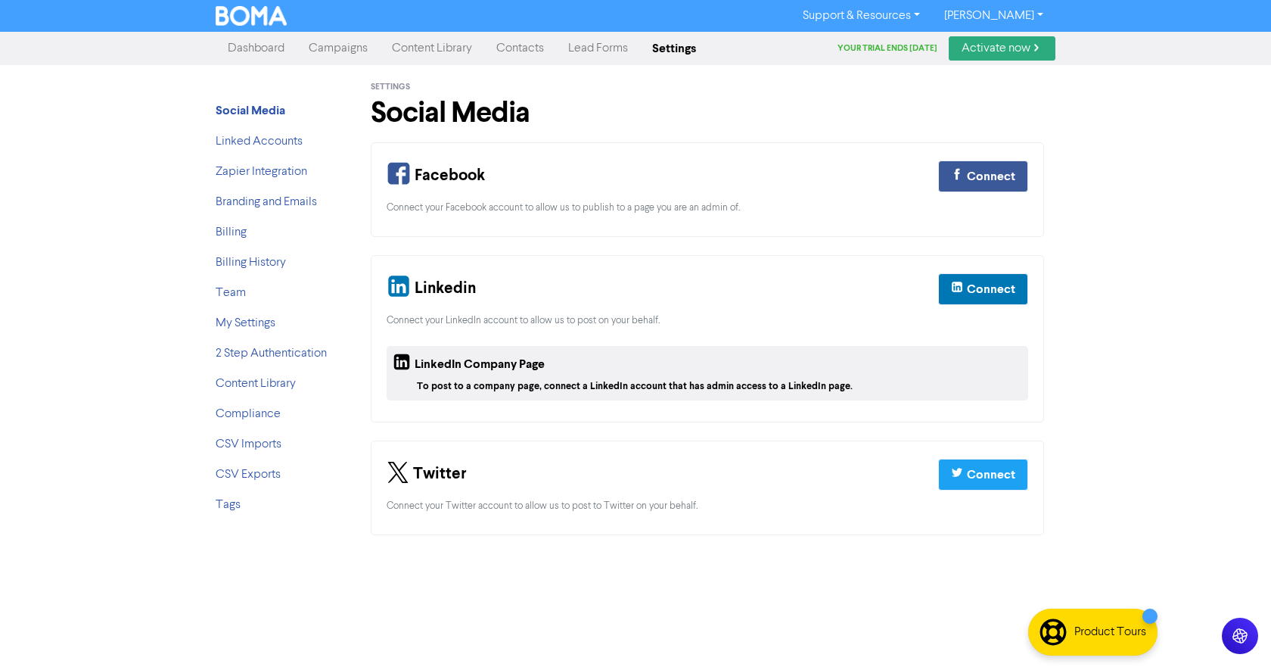
click at [328, 45] on link "Campaigns" at bounding box center [338, 48] width 83 height 30
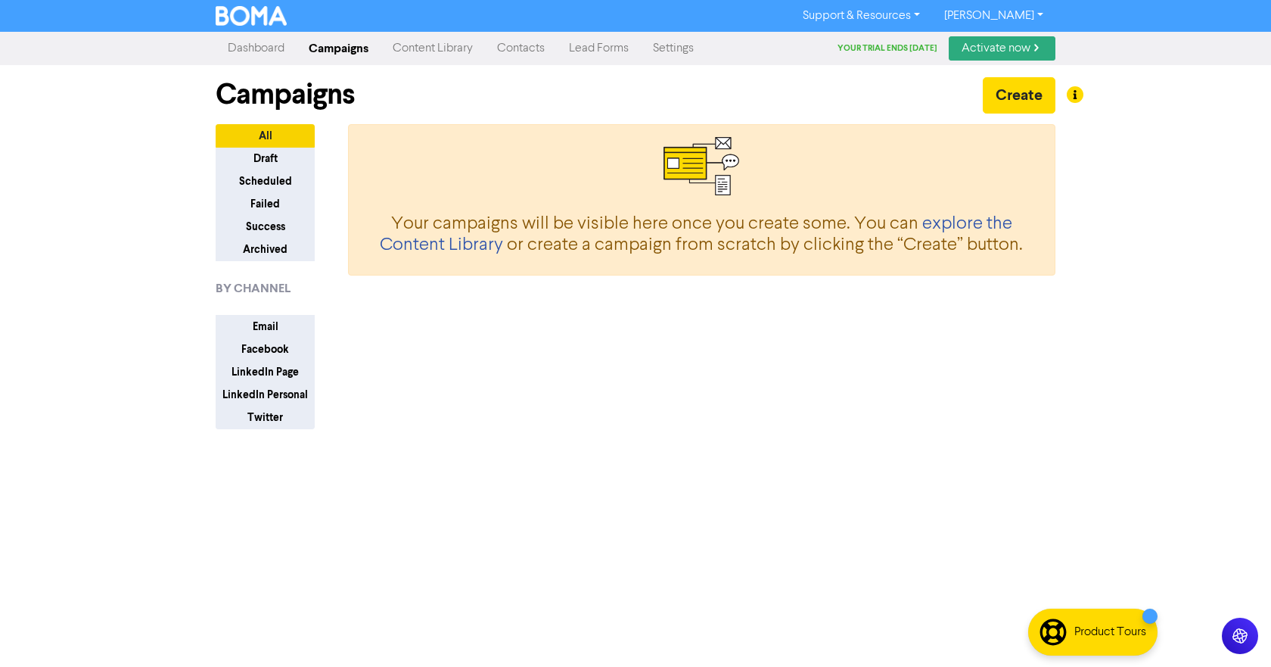
click at [246, 42] on link "Dashboard" at bounding box center [256, 48] width 81 height 30
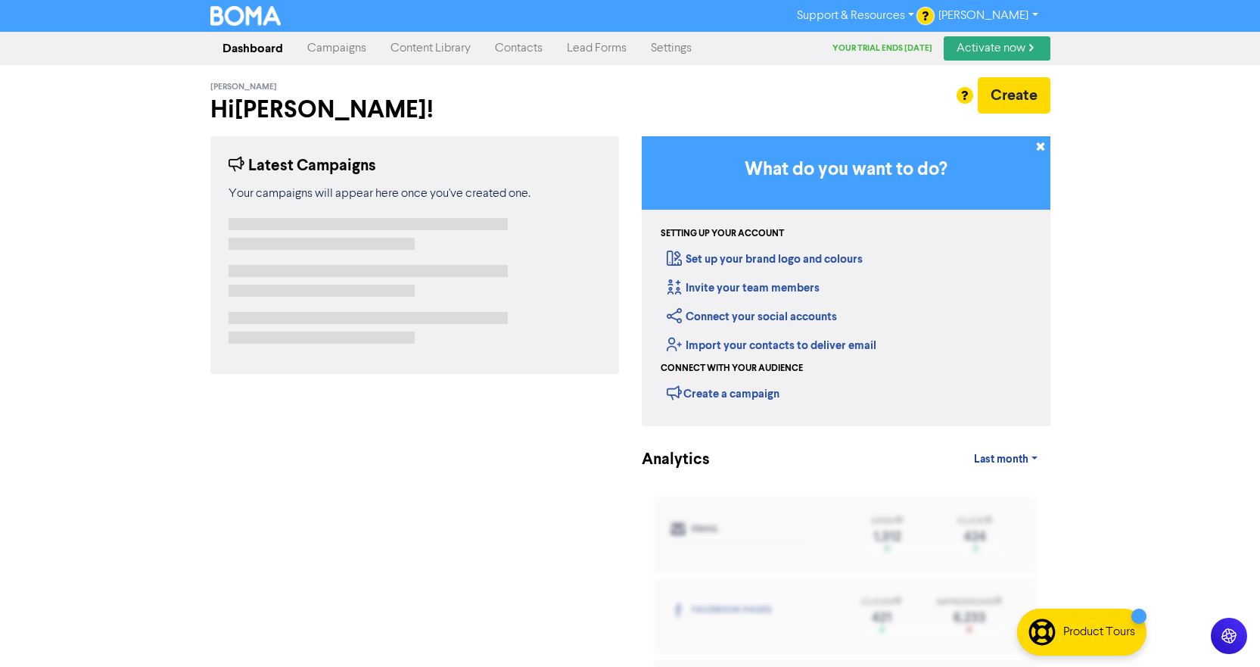
click at [338, 45] on link "Campaigns" at bounding box center [336, 48] width 83 height 30
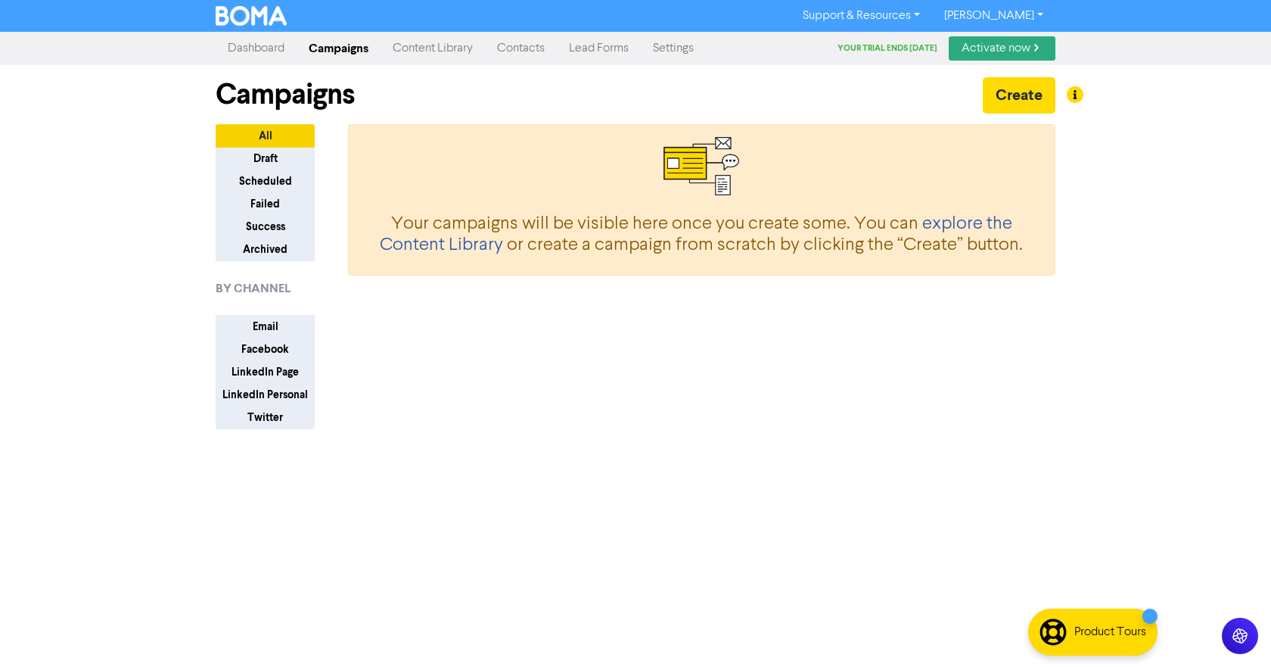
click at [400, 45] on link "Content Library" at bounding box center [433, 48] width 104 height 30
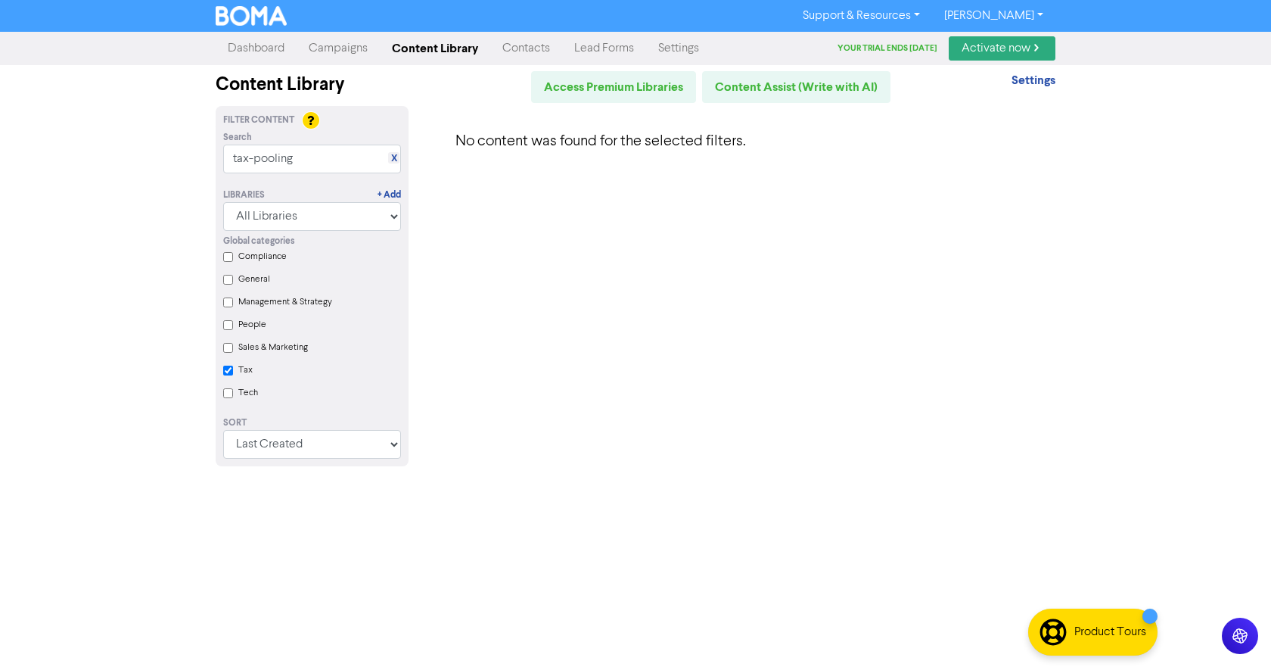
click at [523, 46] on link "Contacts" at bounding box center [526, 48] width 72 height 30
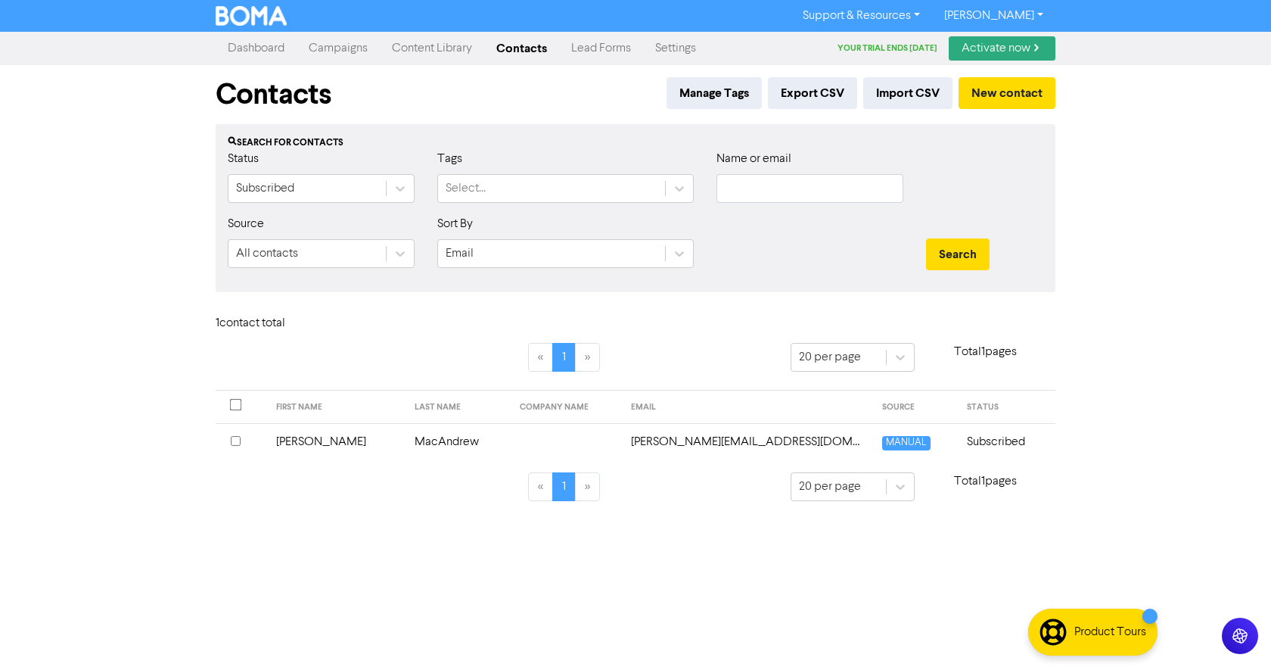
click at [668, 46] on link "Settings" at bounding box center [675, 48] width 65 height 30
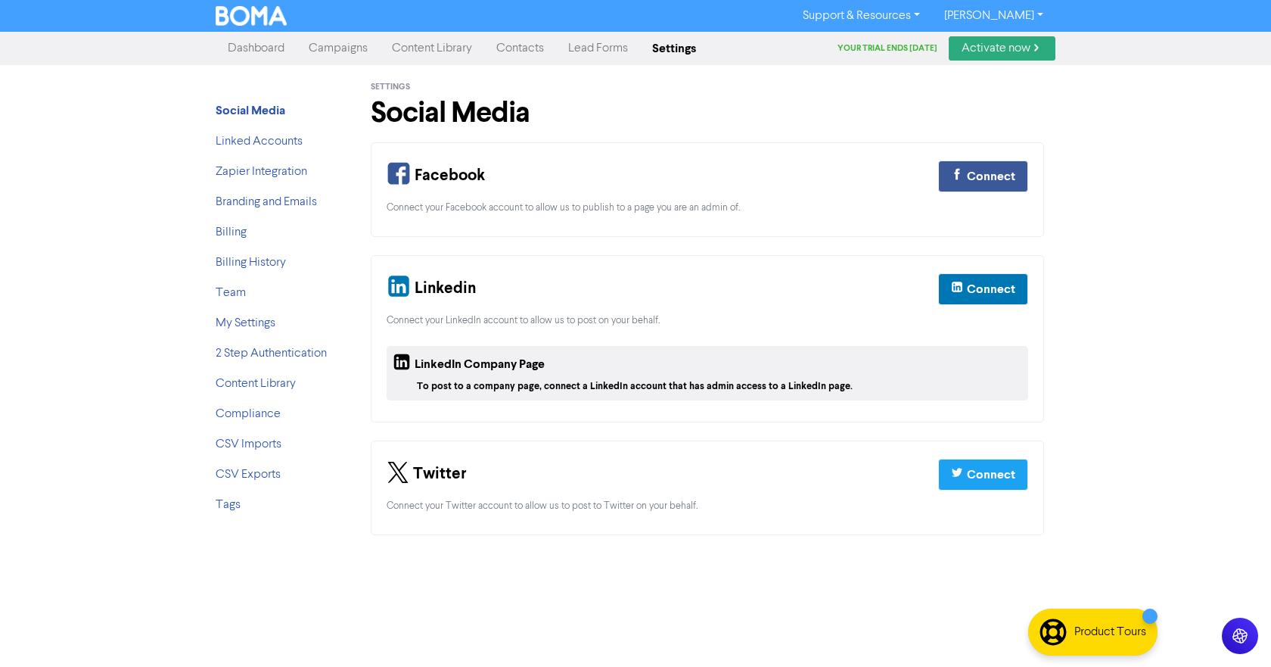
click at [600, 48] on link "Lead Forms" at bounding box center [598, 48] width 84 height 30
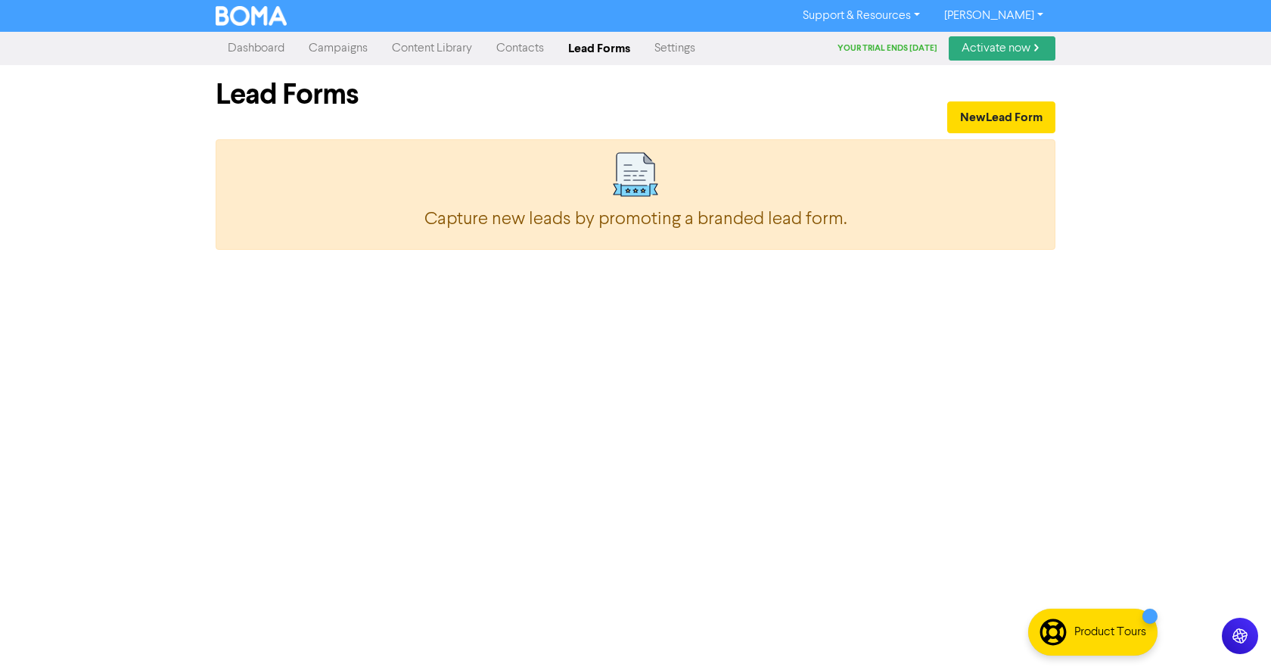
click at [1035, 10] on link "[PERSON_NAME]" at bounding box center [993, 16] width 123 height 24
click at [1034, 10] on link "[PERSON_NAME]" at bounding box center [993, 16] width 123 height 24
click at [894, 12] on link "Support & Resources" at bounding box center [861, 16] width 141 height 24
click at [418, 47] on link "Content Library" at bounding box center [432, 48] width 104 height 30
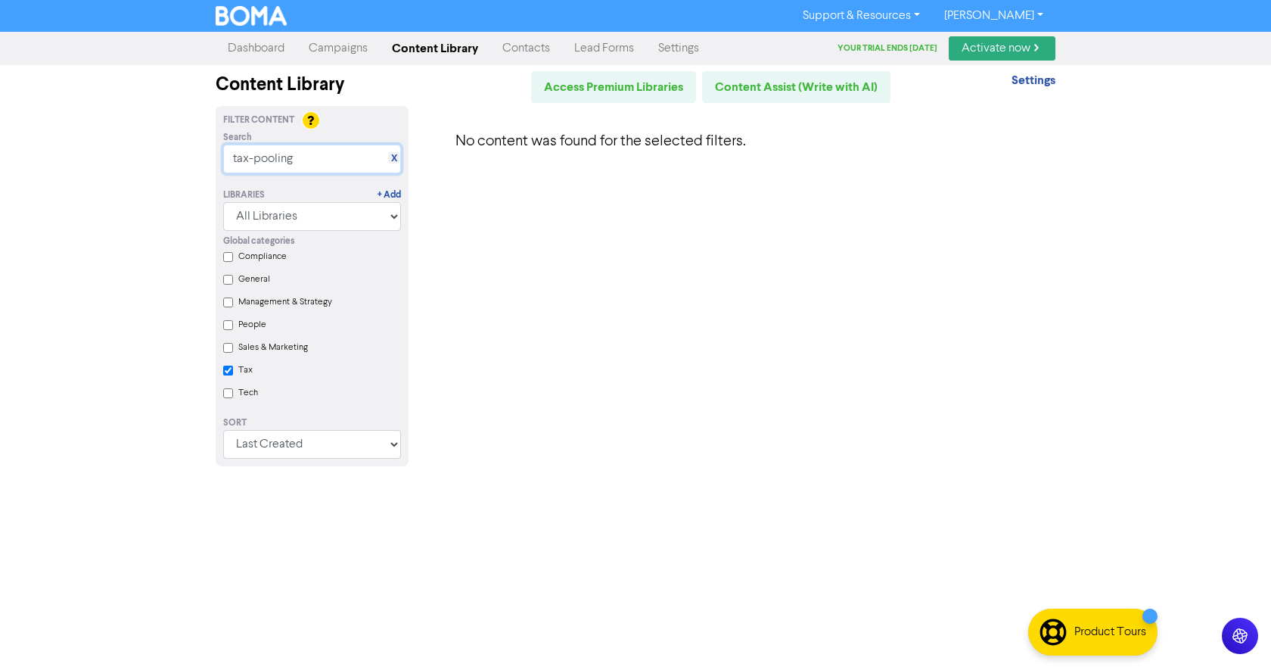
click at [323, 154] on input "tax-pooling" at bounding box center [312, 159] width 178 height 29
drag, startPoint x: 311, startPoint y: 160, endPoint x: 162, endPoint y: 167, distance: 149.2
click at [162, 167] on div "Support & Resources Video Tutorials FAQ & Guides Marketing Education [PERSON_NA…" at bounding box center [635, 333] width 1271 height 667
click at [400, 452] on select "Last Created First Created Title Ascending Title Descending Library Ascending L…" at bounding box center [312, 444] width 178 height 29
click at [498, 446] on div "No content was found for the selected filters." at bounding box center [743, 295] width 647 height 378
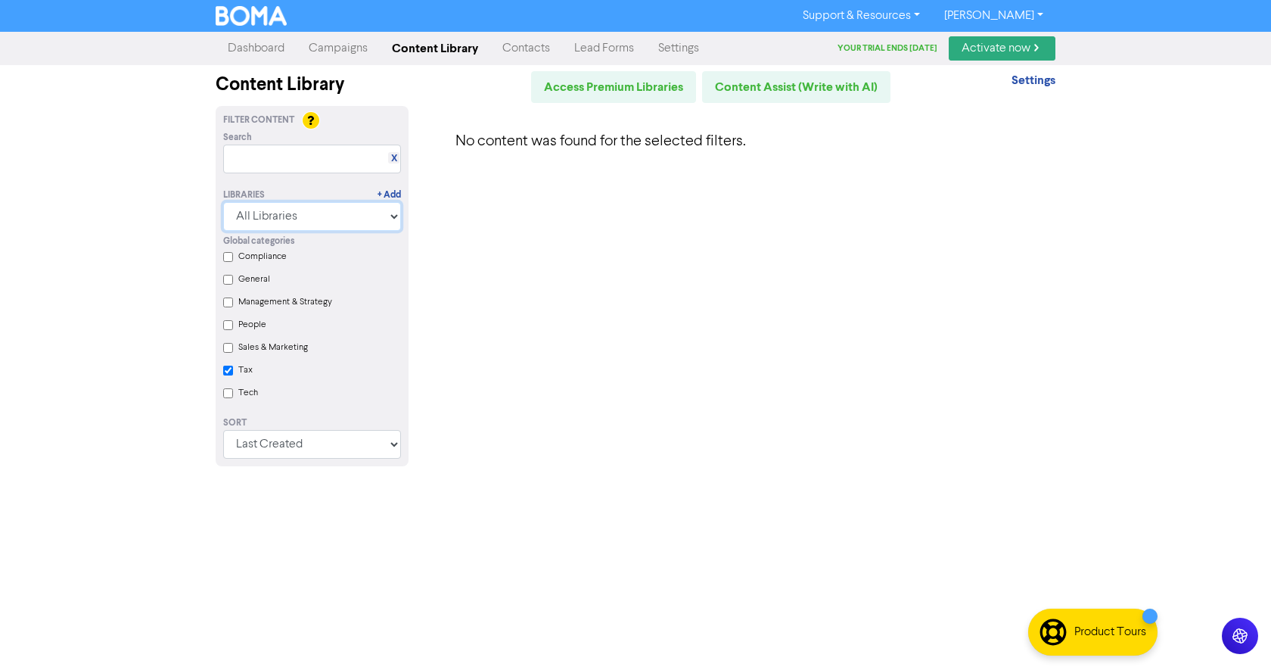
click at [390, 219] on select "All Libraries BOMA Other Partners" at bounding box center [312, 216] width 178 height 29
click at [223, 202] on select "All Libraries BOMA Other Partners" at bounding box center [312, 216] width 178 height 29
click at [339, 217] on select "All Libraries BOMA Other Partners" at bounding box center [312, 216] width 178 height 29
click at [223, 202] on select "All Libraries BOMA Other Partners" at bounding box center [312, 216] width 178 height 29
click at [347, 163] on input "text" at bounding box center [312, 159] width 178 height 29
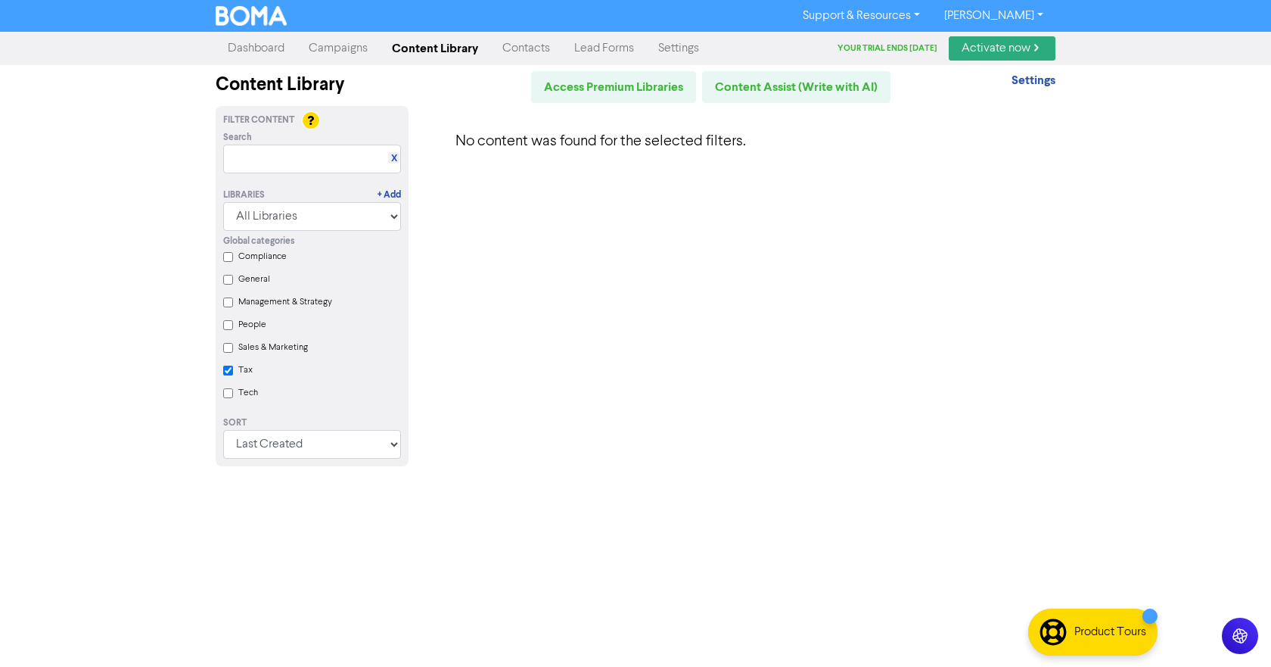
click at [761, 326] on div "No content was found for the selected filters." at bounding box center [743, 295] width 647 height 378
click at [410, 50] on link "Content Library" at bounding box center [435, 48] width 110 height 30
click at [335, 46] on link "Campaigns" at bounding box center [338, 48] width 83 height 30
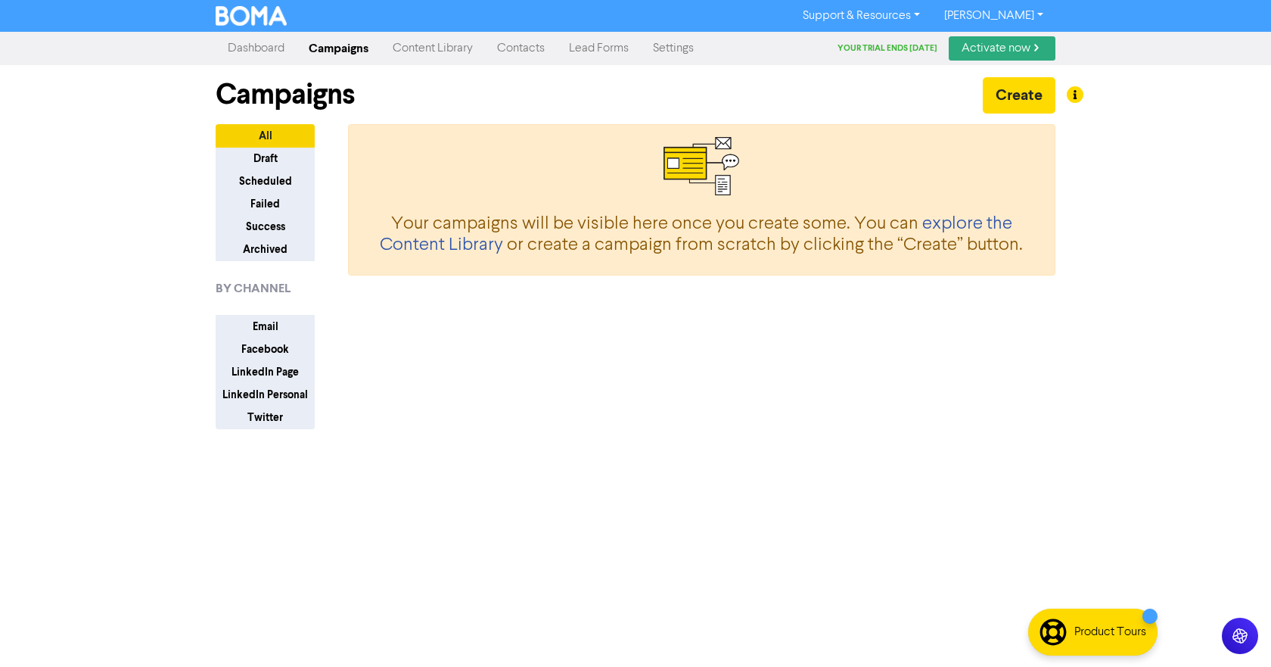
click at [416, 40] on link "Content Library" at bounding box center [433, 48] width 104 height 30
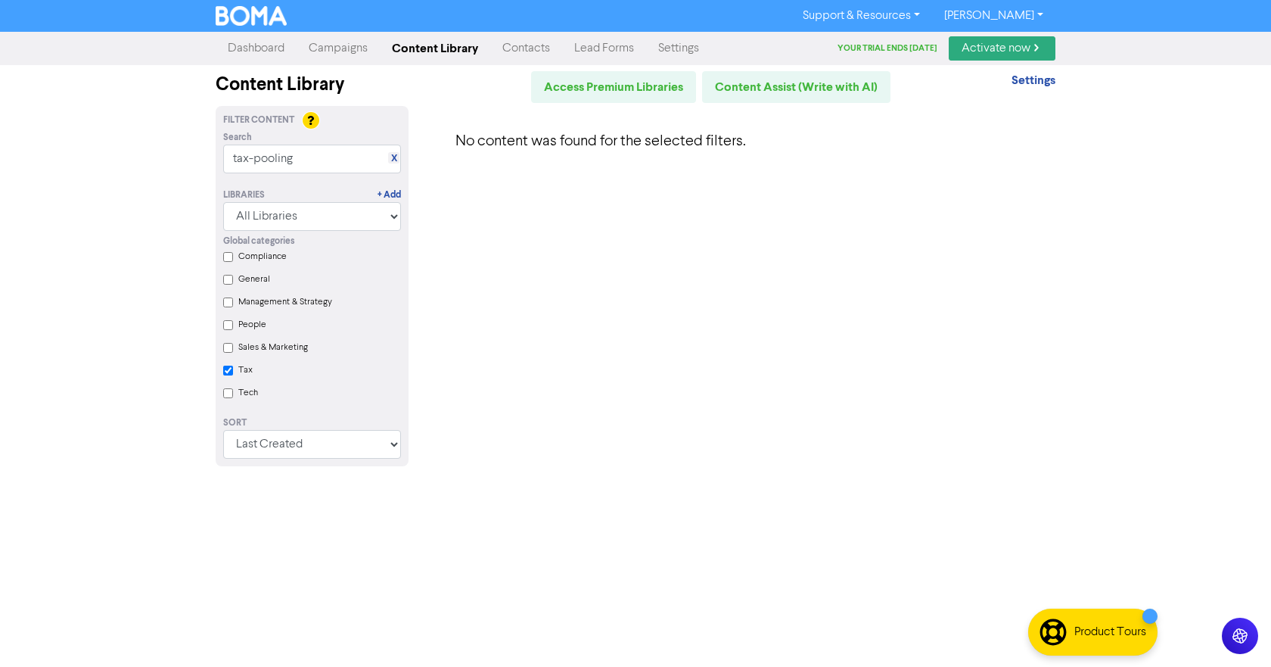
click at [225, 374] on input "Tax" at bounding box center [228, 370] width 10 height 10
click at [225, 372] on input "Tax" at bounding box center [228, 370] width 10 height 10
checkbox input "true"
click at [396, 157] on link "X" at bounding box center [394, 158] width 6 height 11
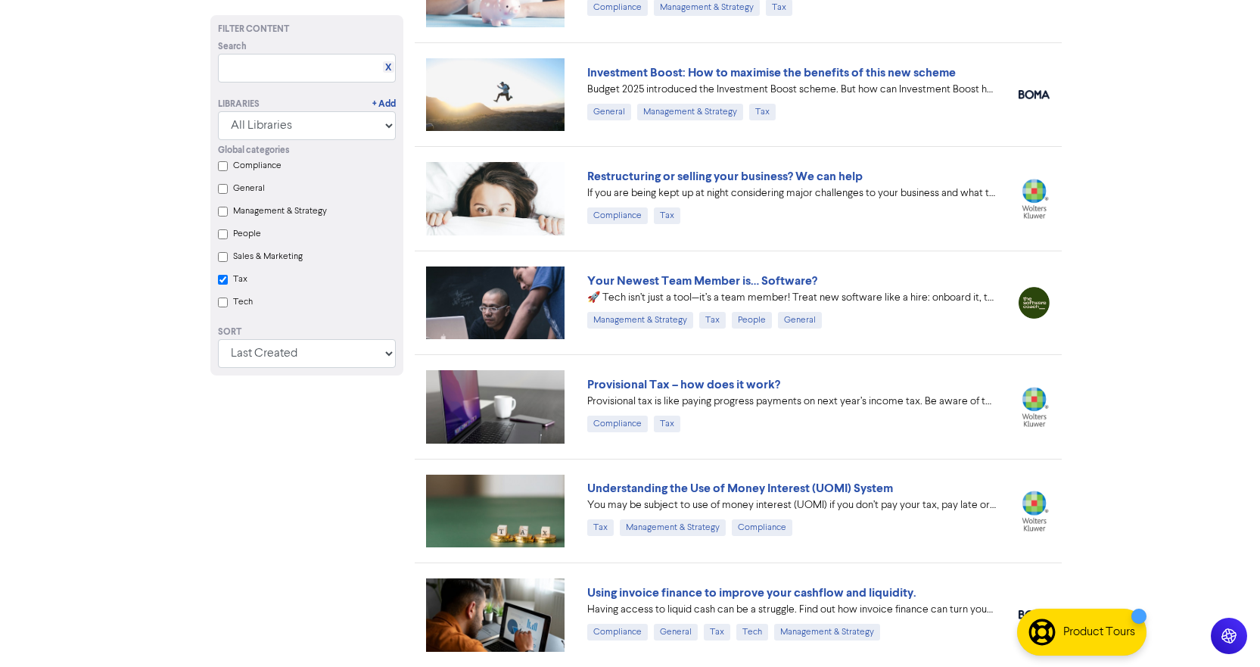
checkbox input "true"
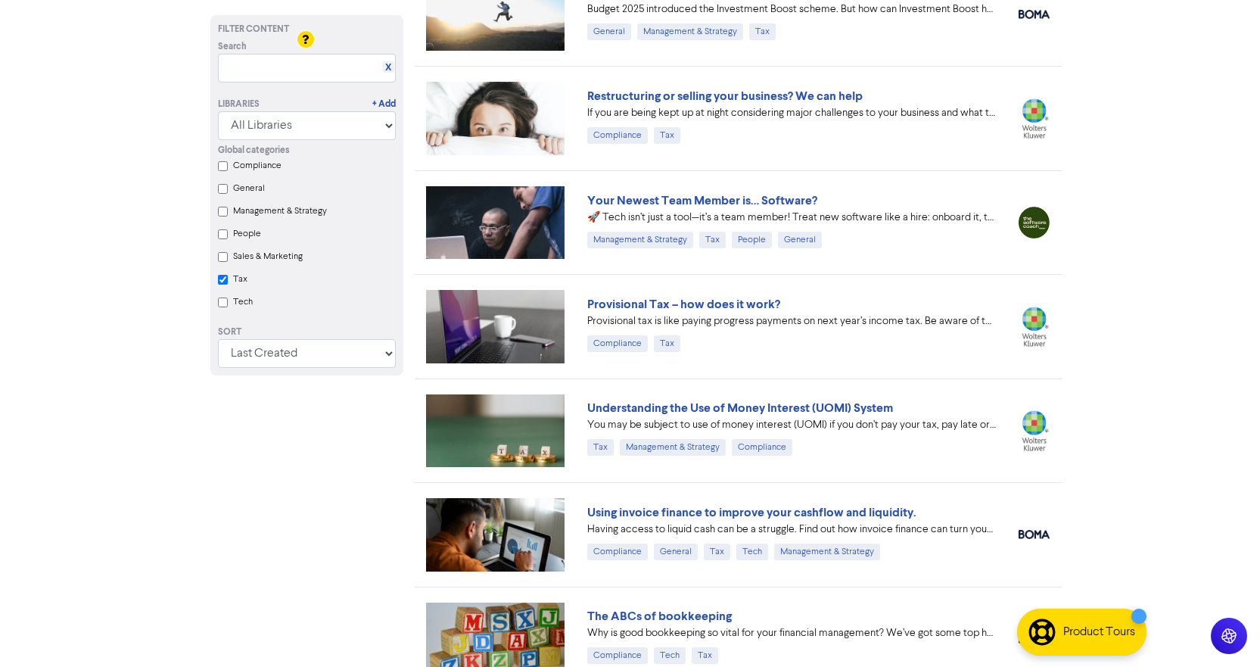
scroll to position [636, 0]
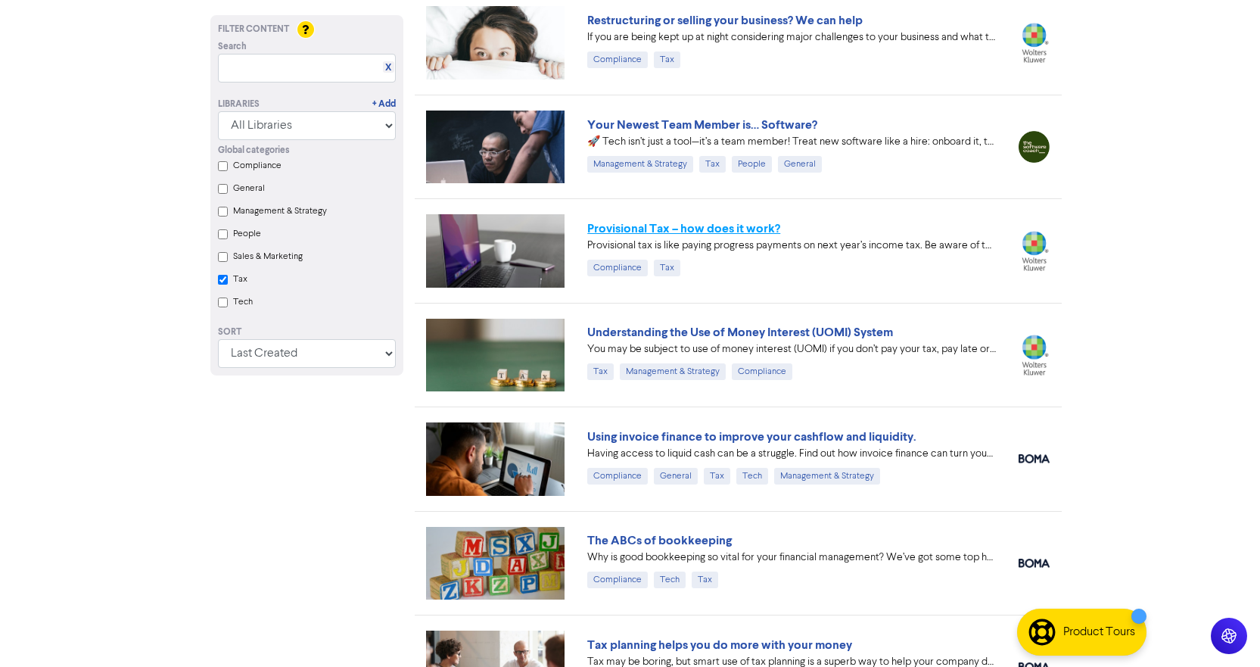
click at [719, 228] on link "Provisional Tax – how does it work?" at bounding box center [683, 228] width 193 height 15
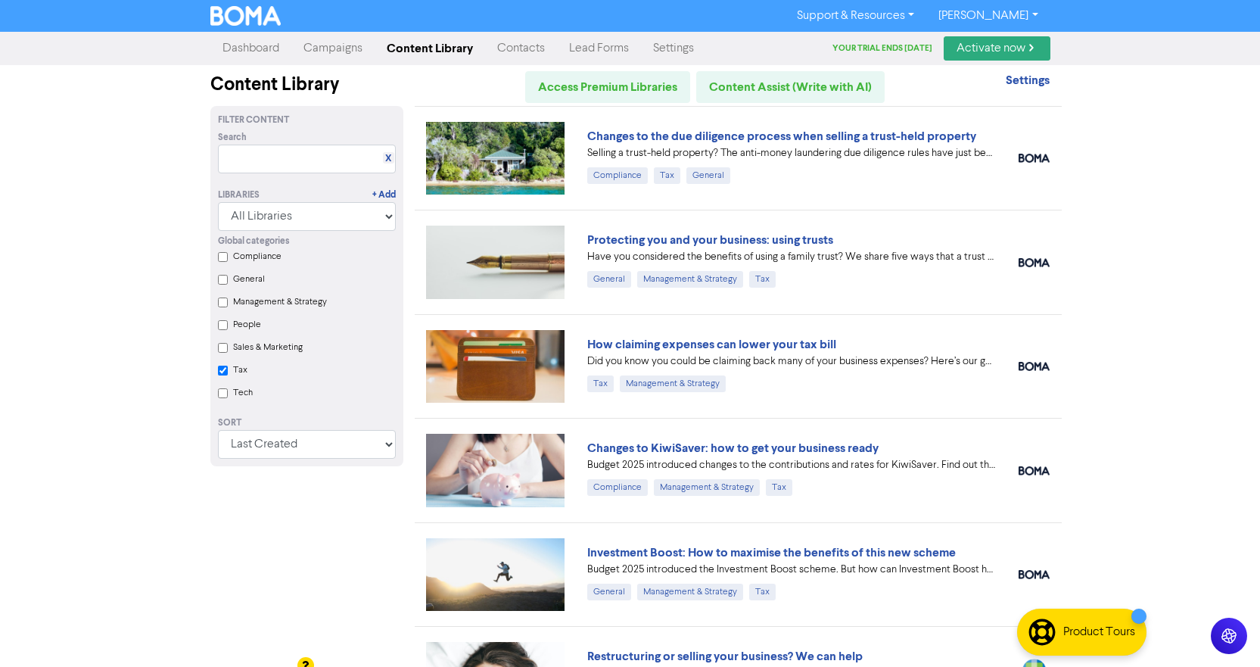
scroll to position [636, 0]
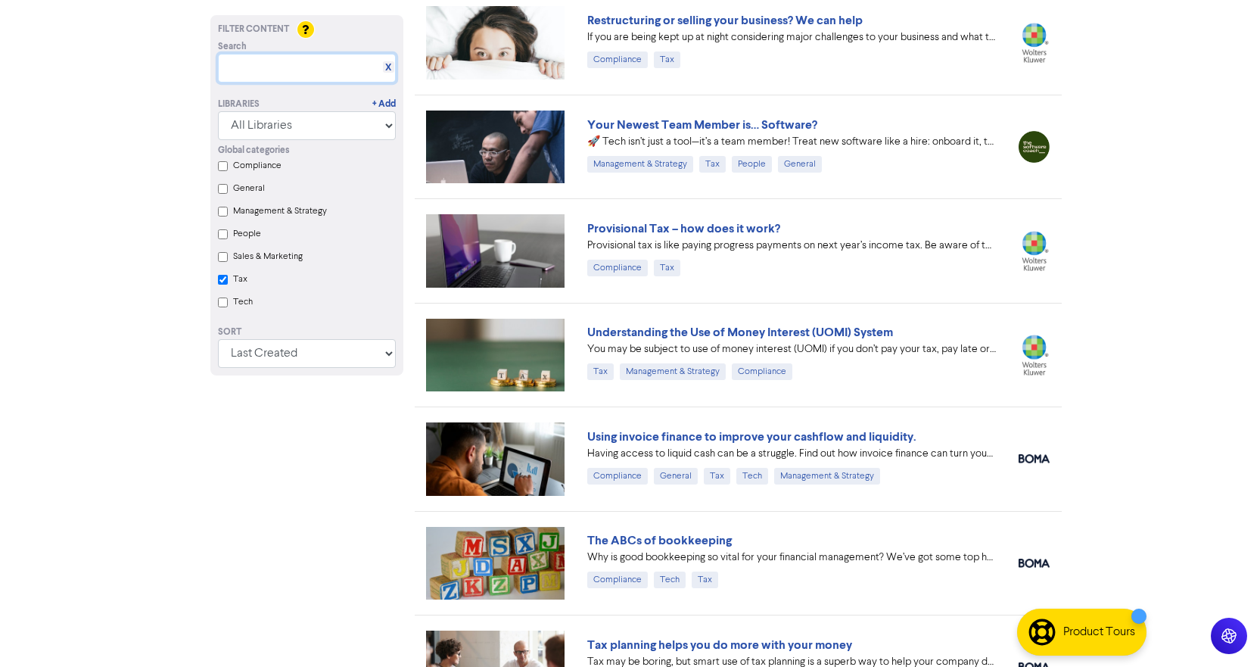
click at [326, 76] on input "text" at bounding box center [307, 68] width 178 height 29
type input "orchard"
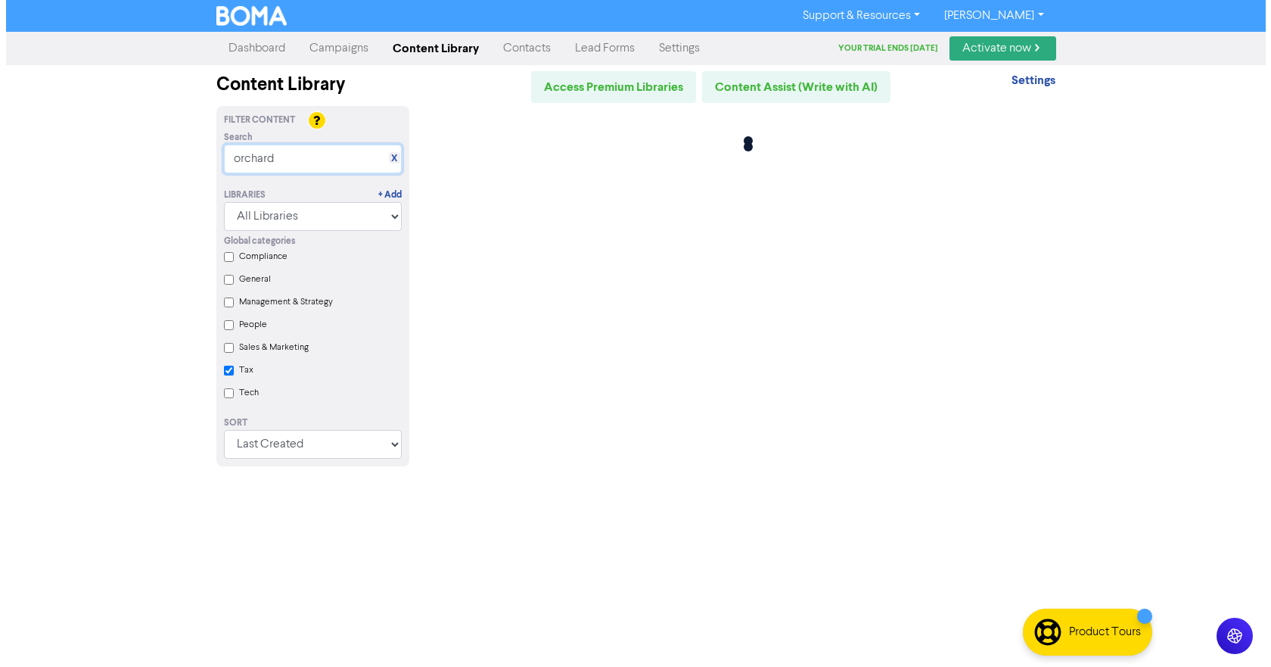
scroll to position [0, 0]
checkbox input "true"
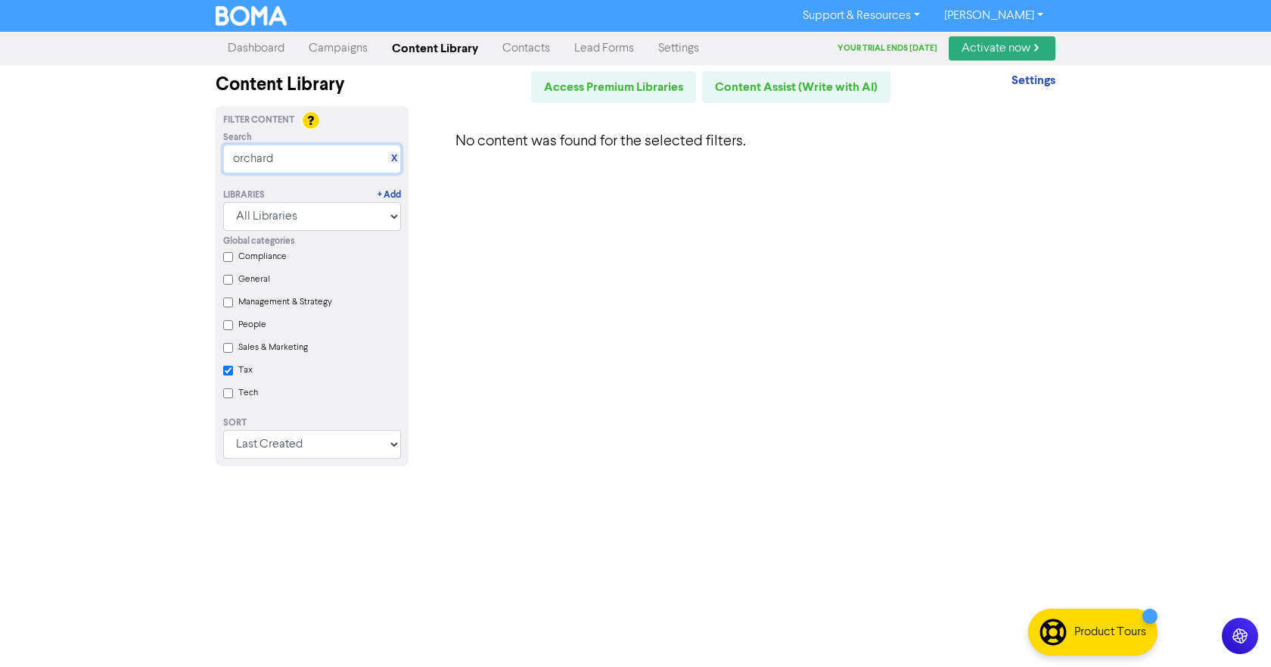
type input "orchard"
